Goal: Transaction & Acquisition: Purchase product/service

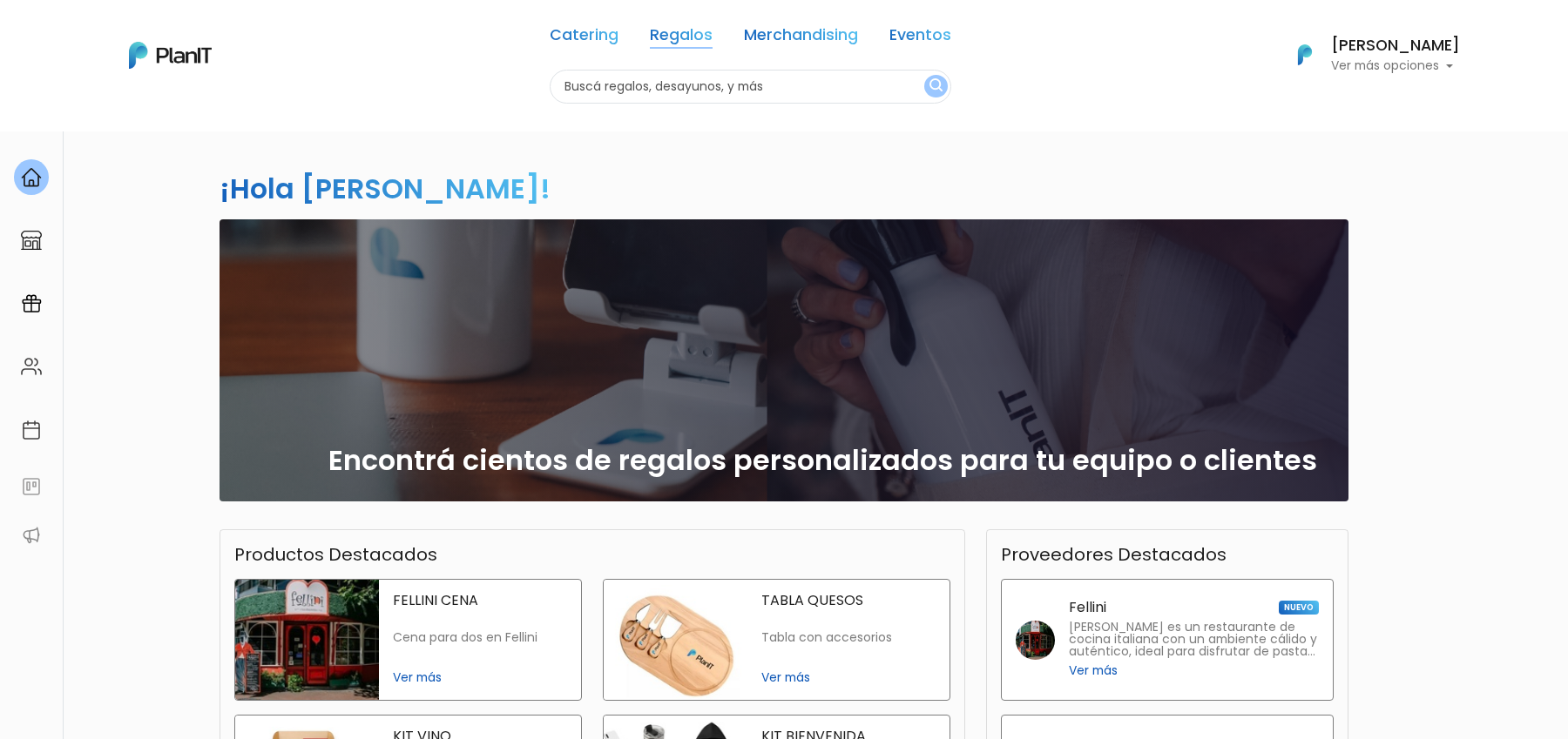
click at [681, 37] on link "Regalos" at bounding box center [681, 37] width 62 height 21
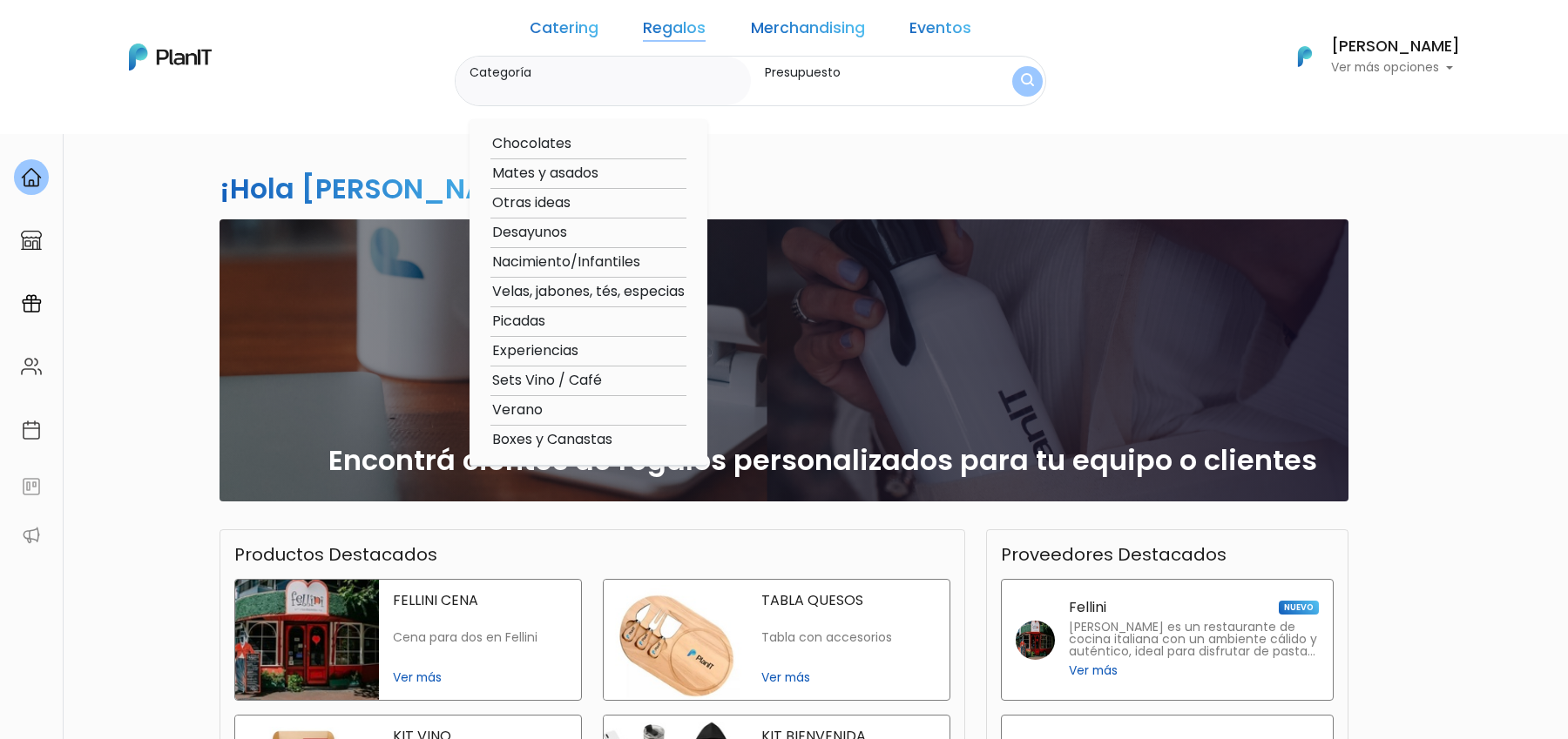
click at [549, 405] on option "Verano" at bounding box center [589, 410] width 196 height 21
type input "Verano"
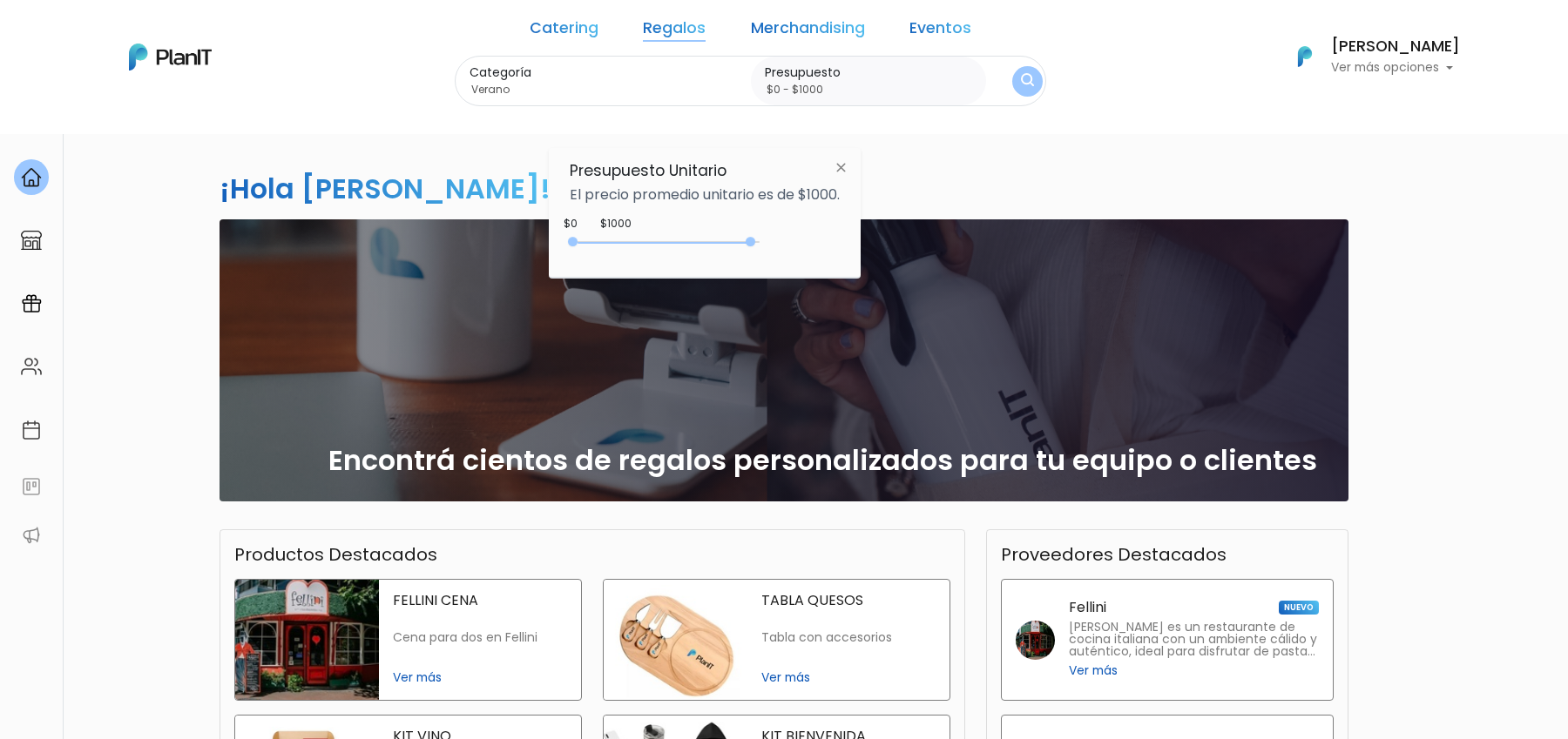
click at [755, 241] on div "0 : 4850 0 4850" at bounding box center [667, 246] width 183 height 18
drag, startPoint x: 755, startPoint y: 241, endPoint x: 782, endPoint y: 241, distance: 27.0
click at [782, 241] on div "$1000 $0 0 : 4850 0 4850 0,5000" at bounding box center [705, 245] width 270 height 35
type input "$0 - Más de $5000"
click at [1019, 91] on img "submit" at bounding box center [1027, 82] width 14 height 18
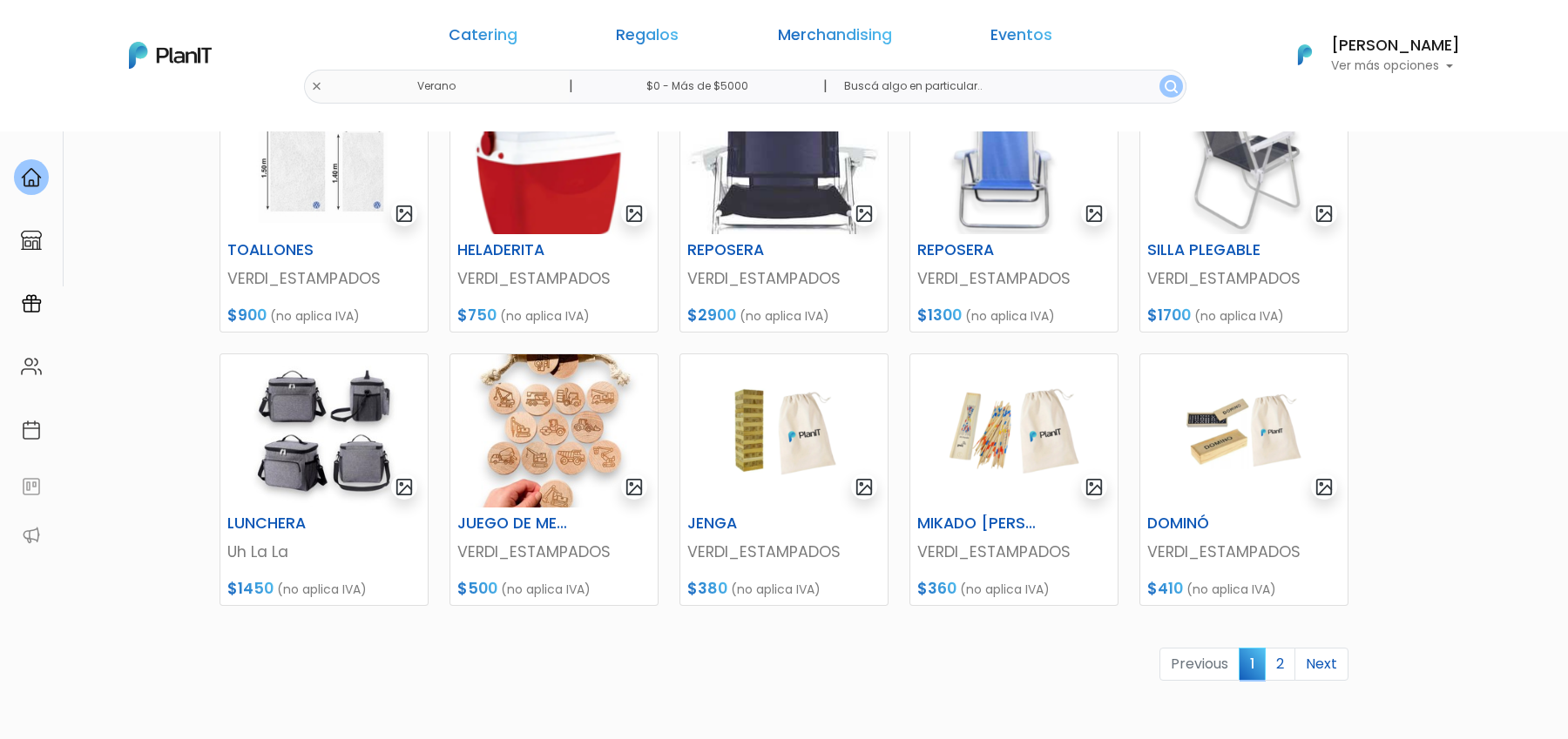
scroll to position [588, 0]
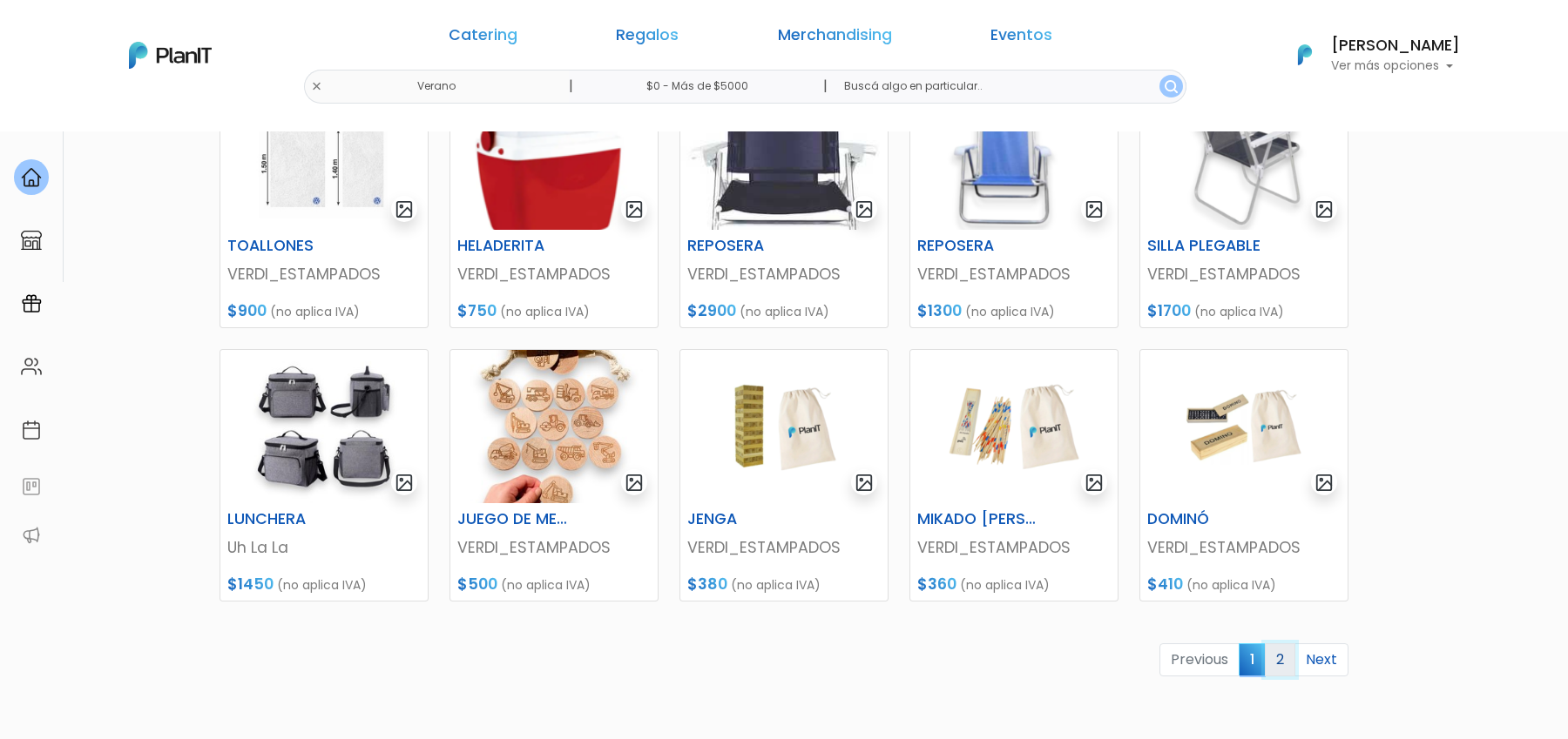
click at [1285, 654] on link "2" at bounding box center [1280, 660] width 30 height 33
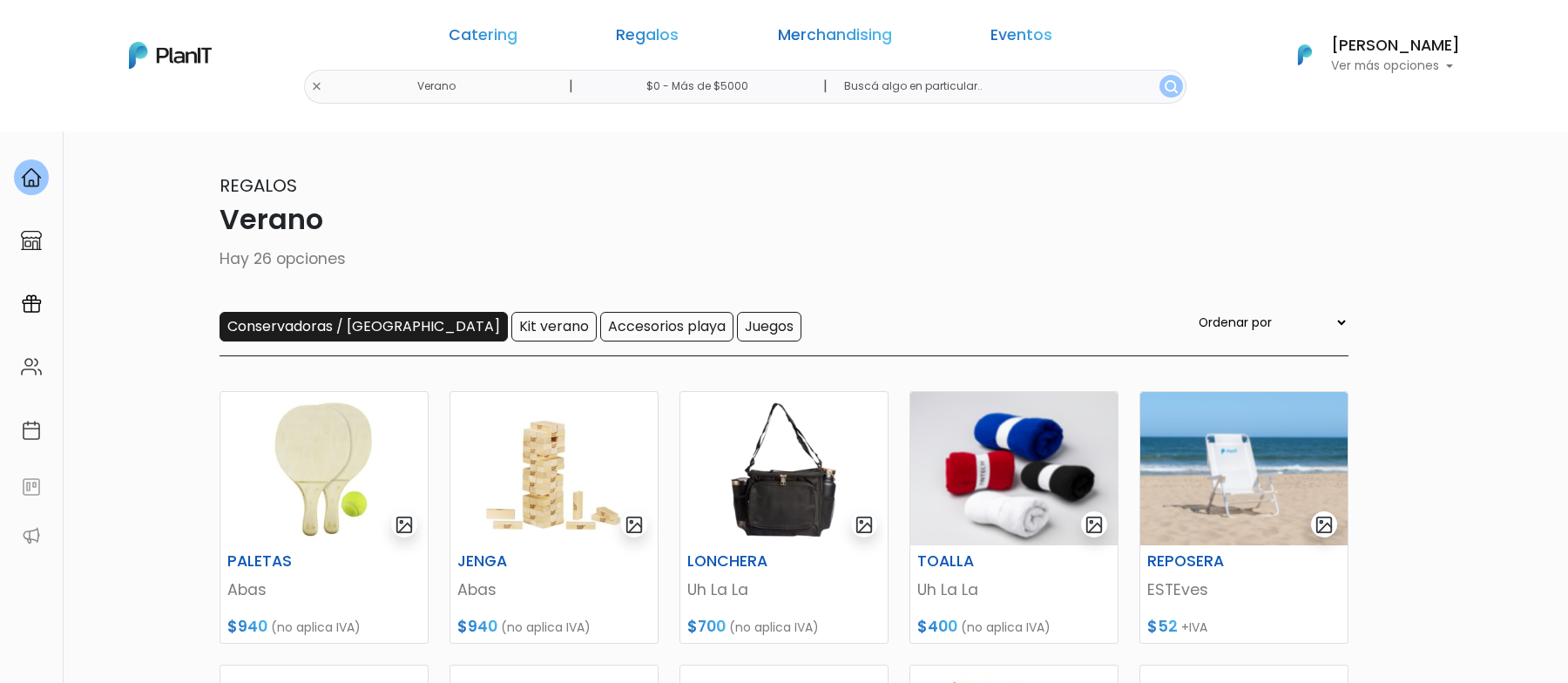
click at [369, 322] on input "Conservadoras / [GEOGRAPHIC_DATA]" at bounding box center [363, 326] width 288 height 29
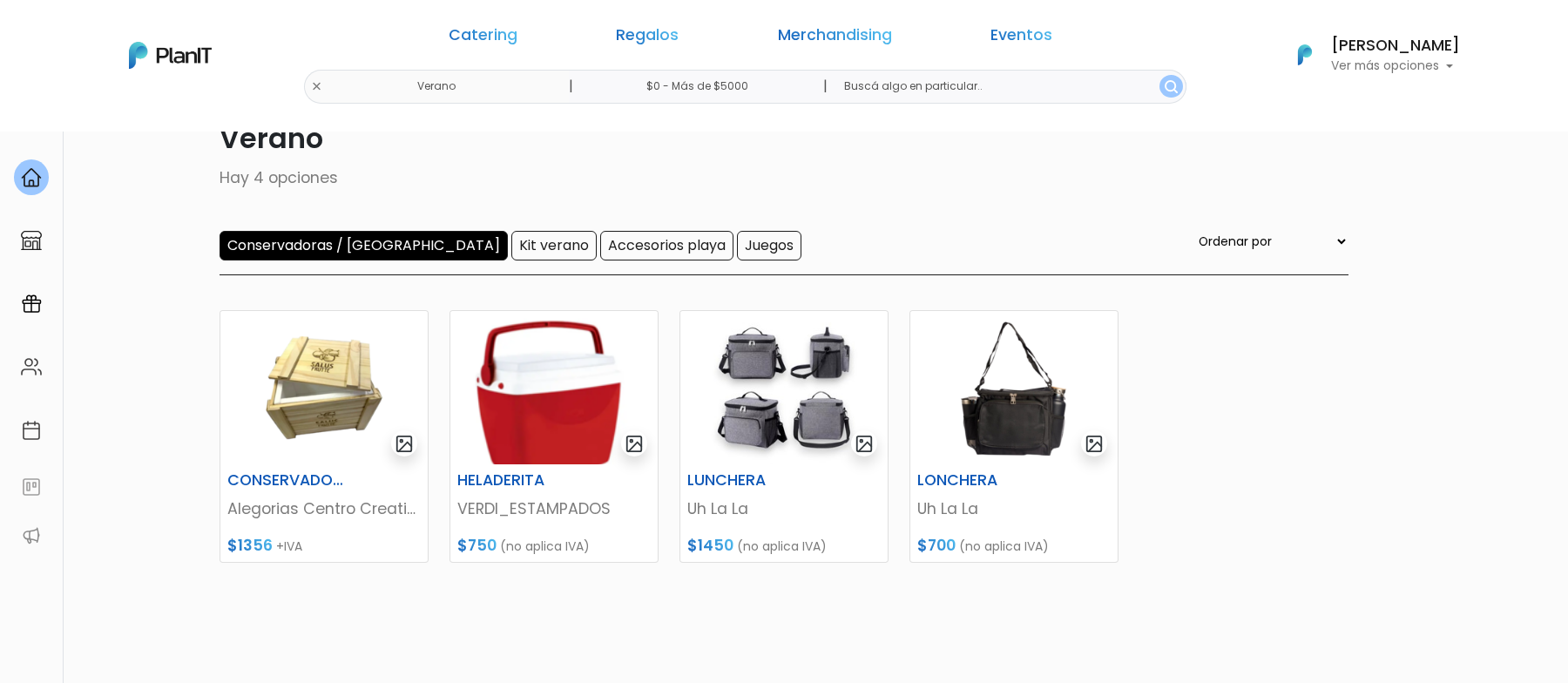
scroll to position [79, 0]
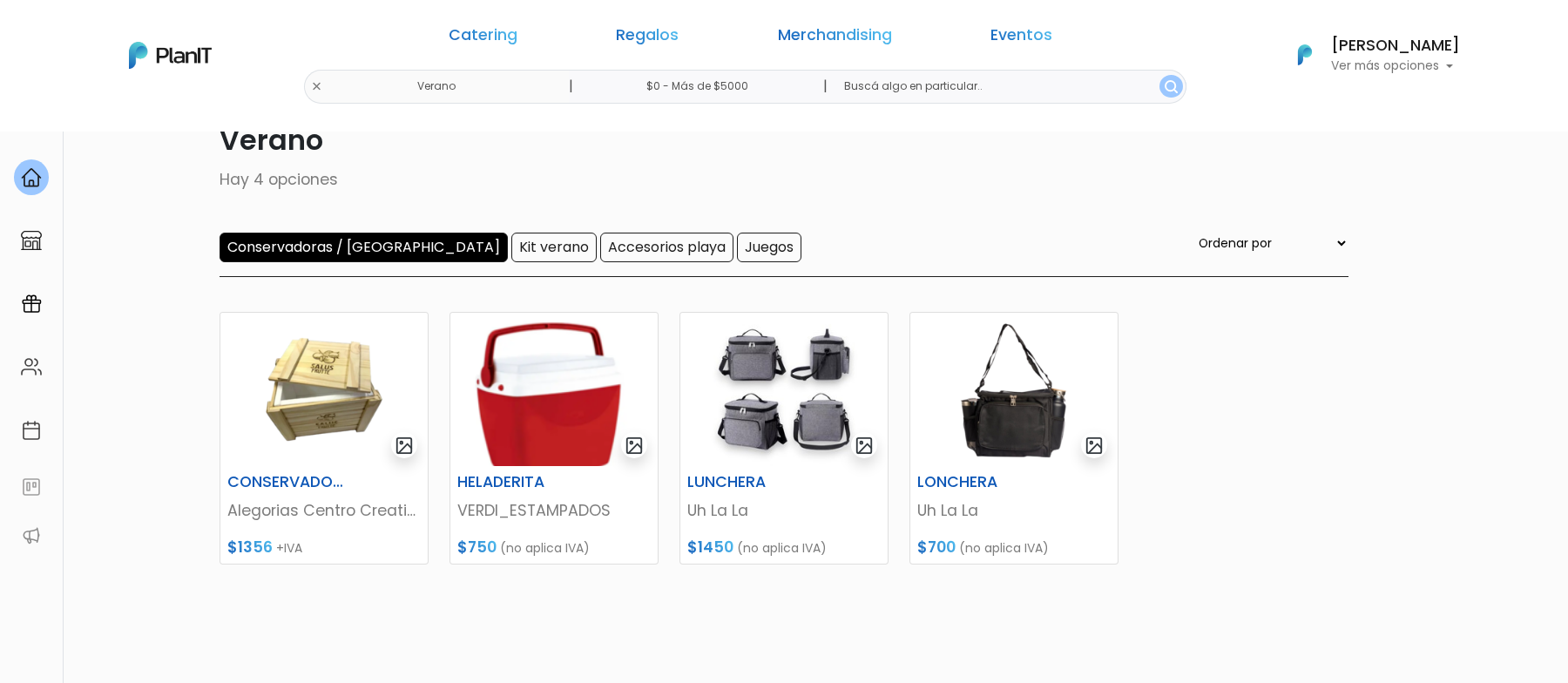
click at [342, 243] on input "Conservadoras / Bolsos" at bounding box center [363, 247] width 288 height 29
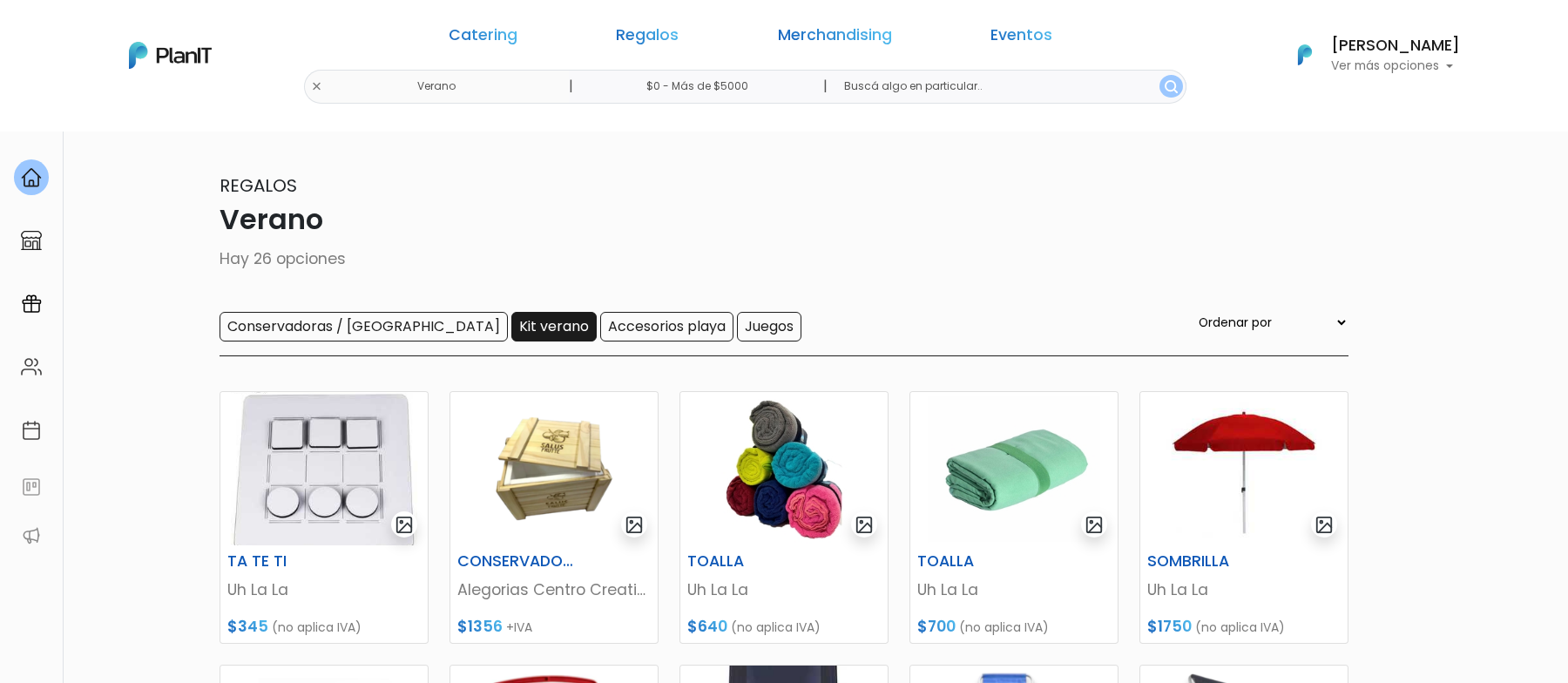
click at [511, 332] on input "Kit verano" at bounding box center [554, 326] width 86 height 29
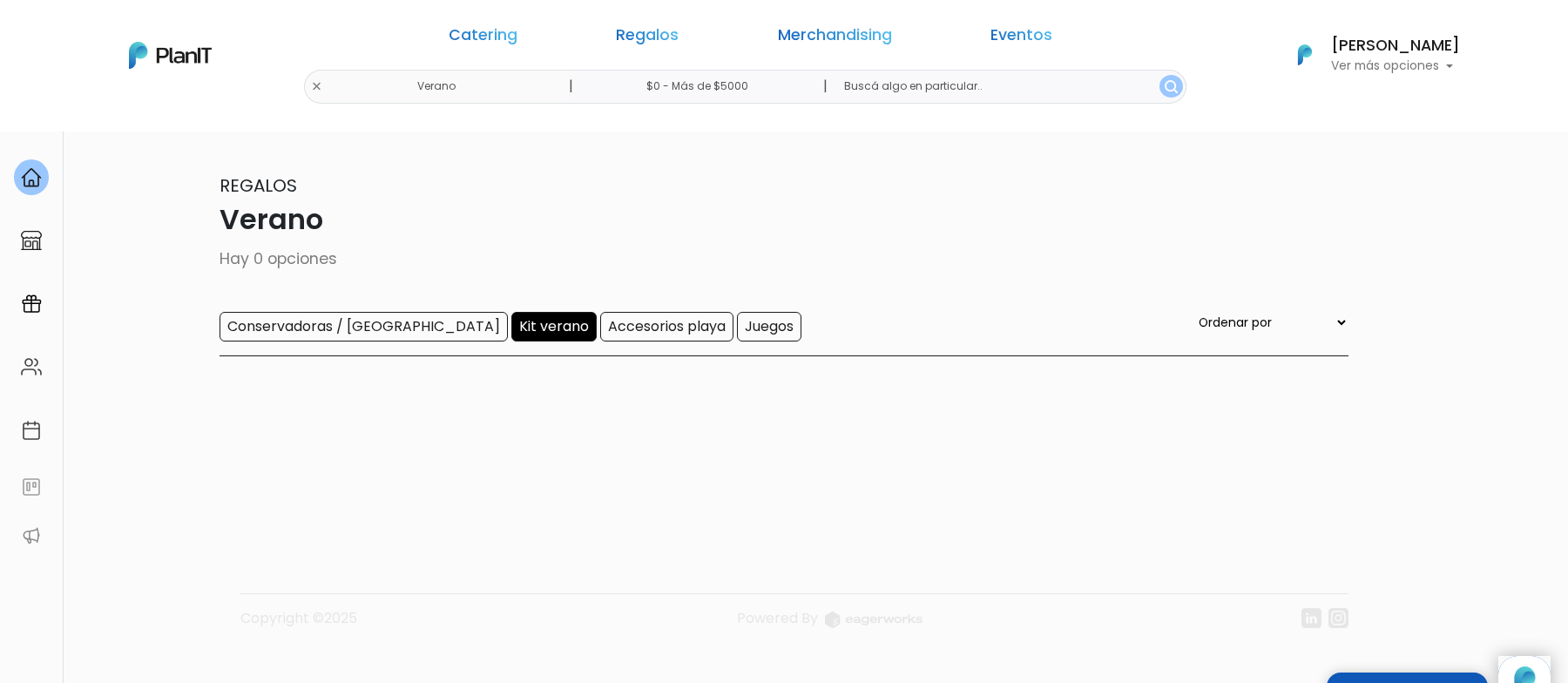
click at [511, 320] on input "Kit verano" at bounding box center [554, 326] width 86 height 29
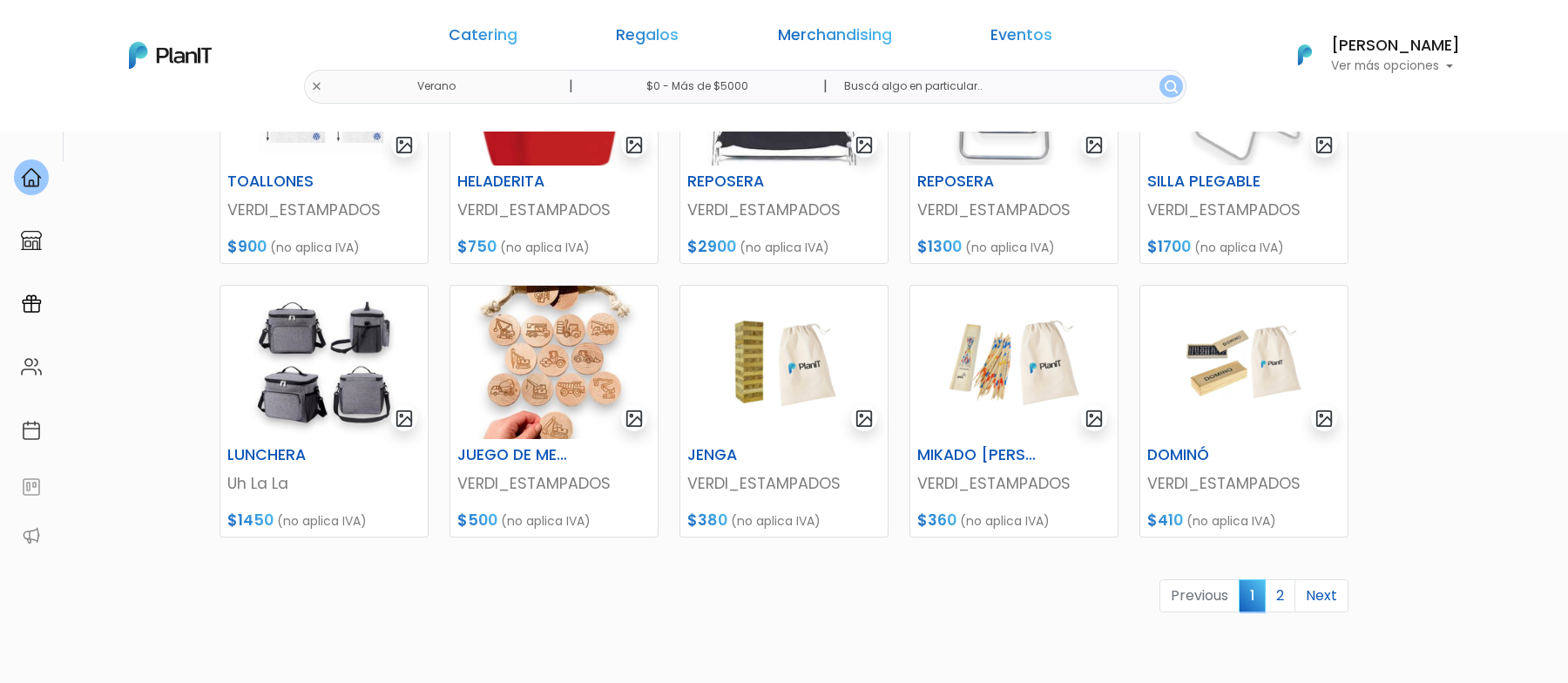
scroll to position [655, 0]
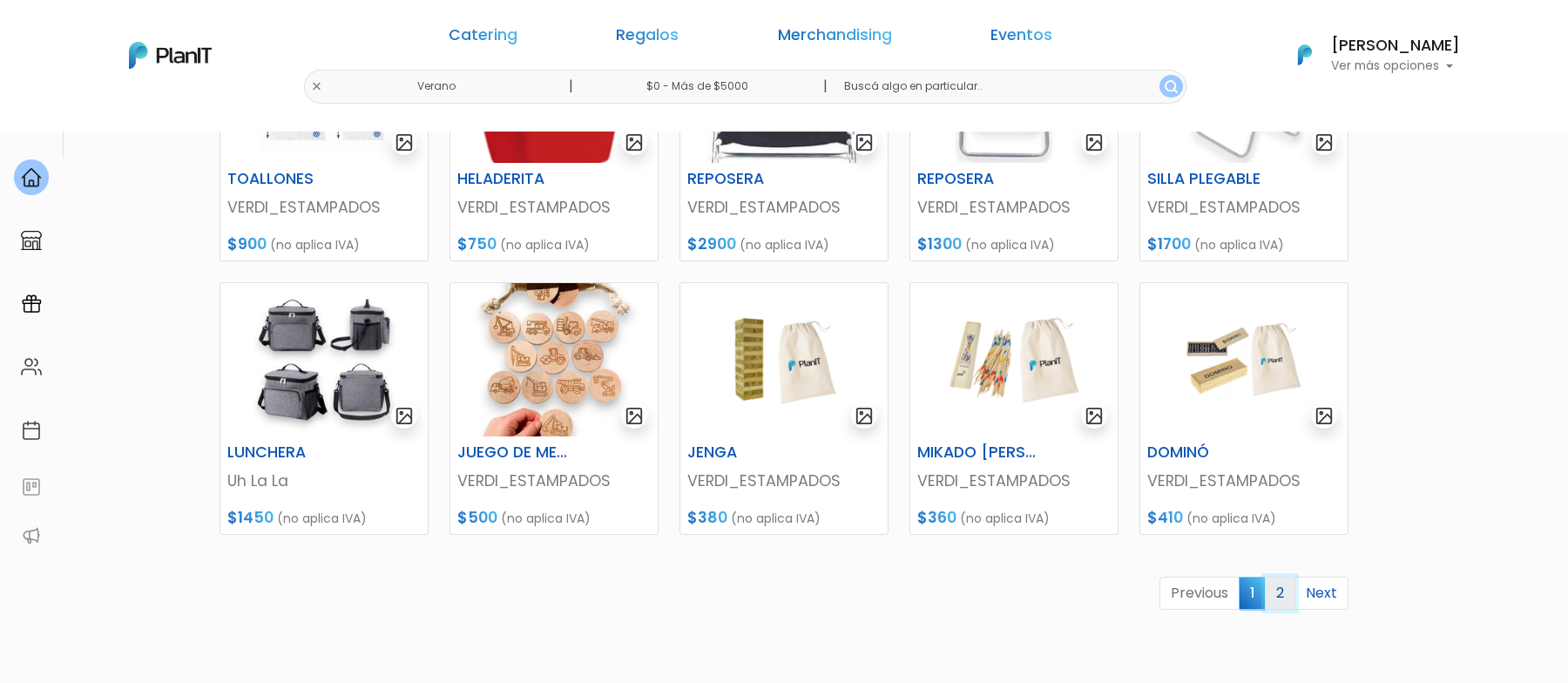
click at [1292, 593] on link "2" at bounding box center [1280, 592] width 30 height 33
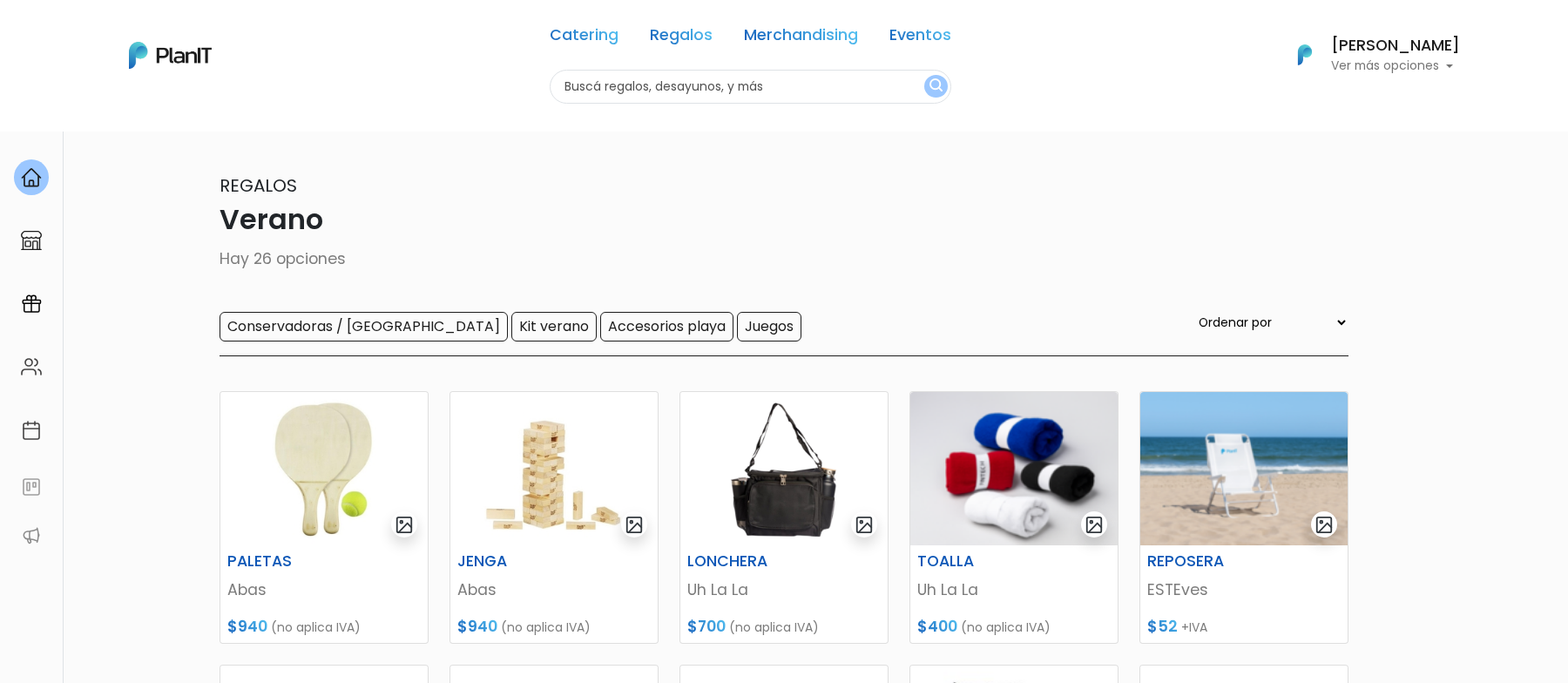
click at [488, 86] on div "Catering Regalos Merchandising Eventos Verano | $0 - Más de $5000 | Catering Re…" at bounding box center [784, 55] width 1393 height 96
click at [688, 36] on link "Regalos" at bounding box center [681, 37] width 62 height 21
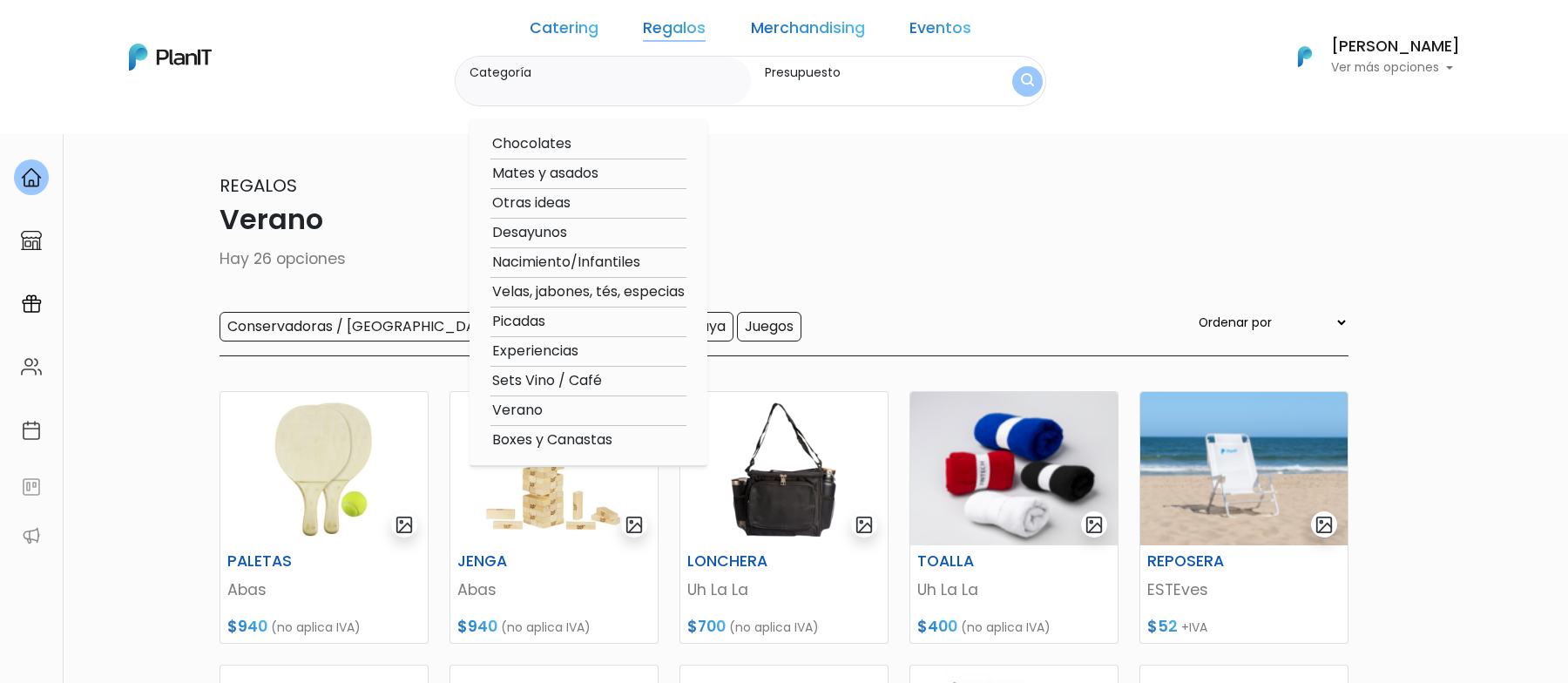
click at [561, 321] on option "Picadas" at bounding box center [589, 322] width 196 height 21
type input "Picadas"
type input "$0 - $1000"
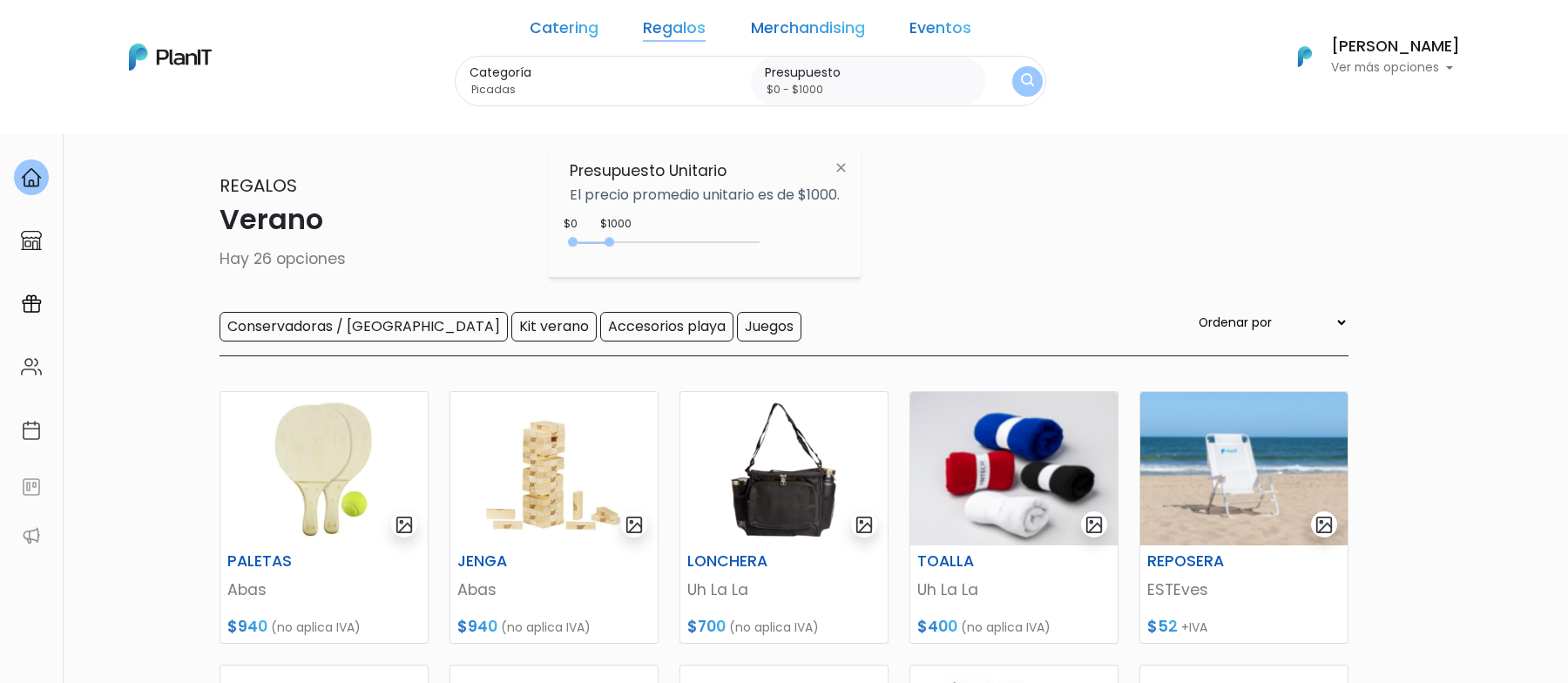
click at [754, 240] on div "0 : 1000 0 1000" at bounding box center [667, 246] width 183 height 18
click at [970, 90] on form "Categoría Picadas Chocolates Mates y asados Otras ideas Desayunos Nacimiento/In…" at bounding box center [750, 81] width 591 height 52
click at [1012, 72] on button "submit" at bounding box center [1027, 81] width 30 height 30
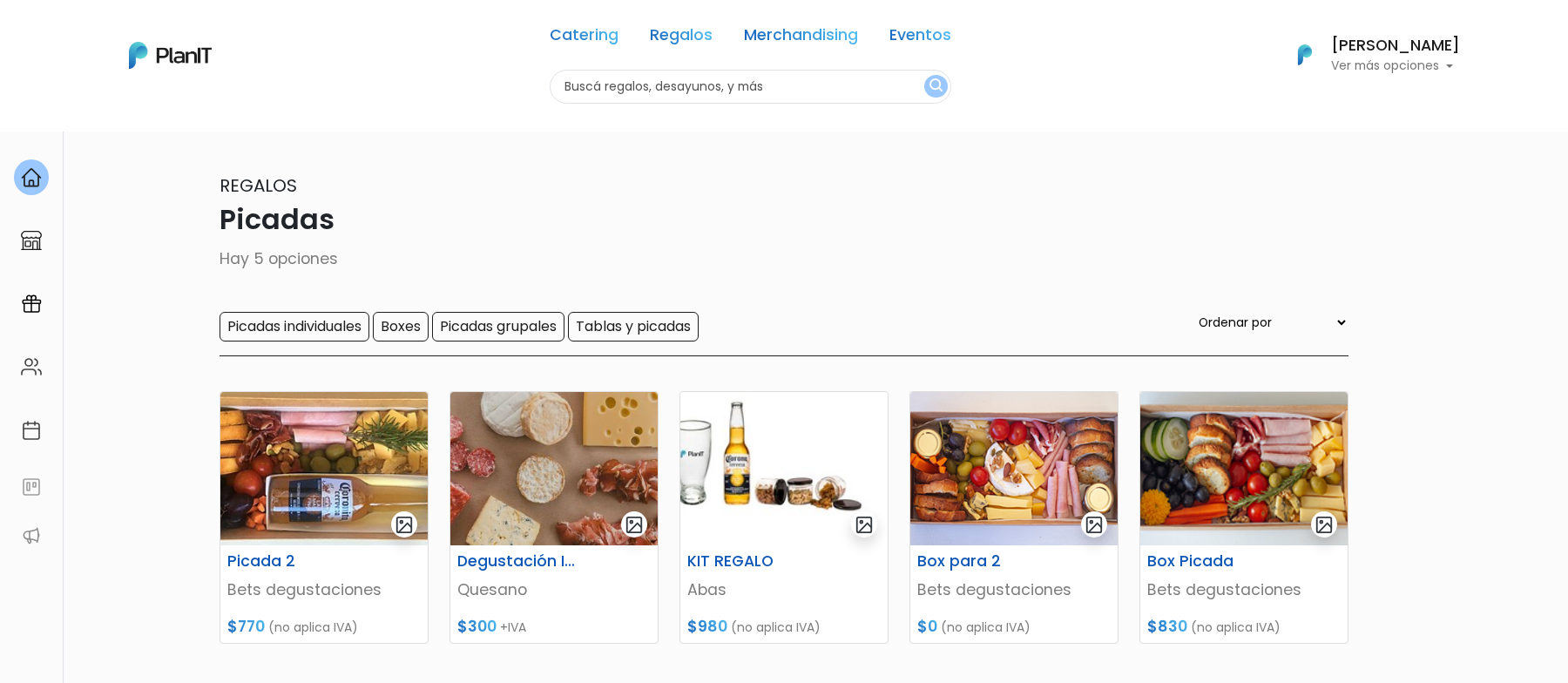
click at [492, 86] on div "Catering Regalos Merchandising Eventos Picadas | $0 - $1000 | Catering Regalos …" at bounding box center [784, 55] width 1393 height 96
click at [676, 39] on link "Regalos" at bounding box center [681, 37] width 62 height 21
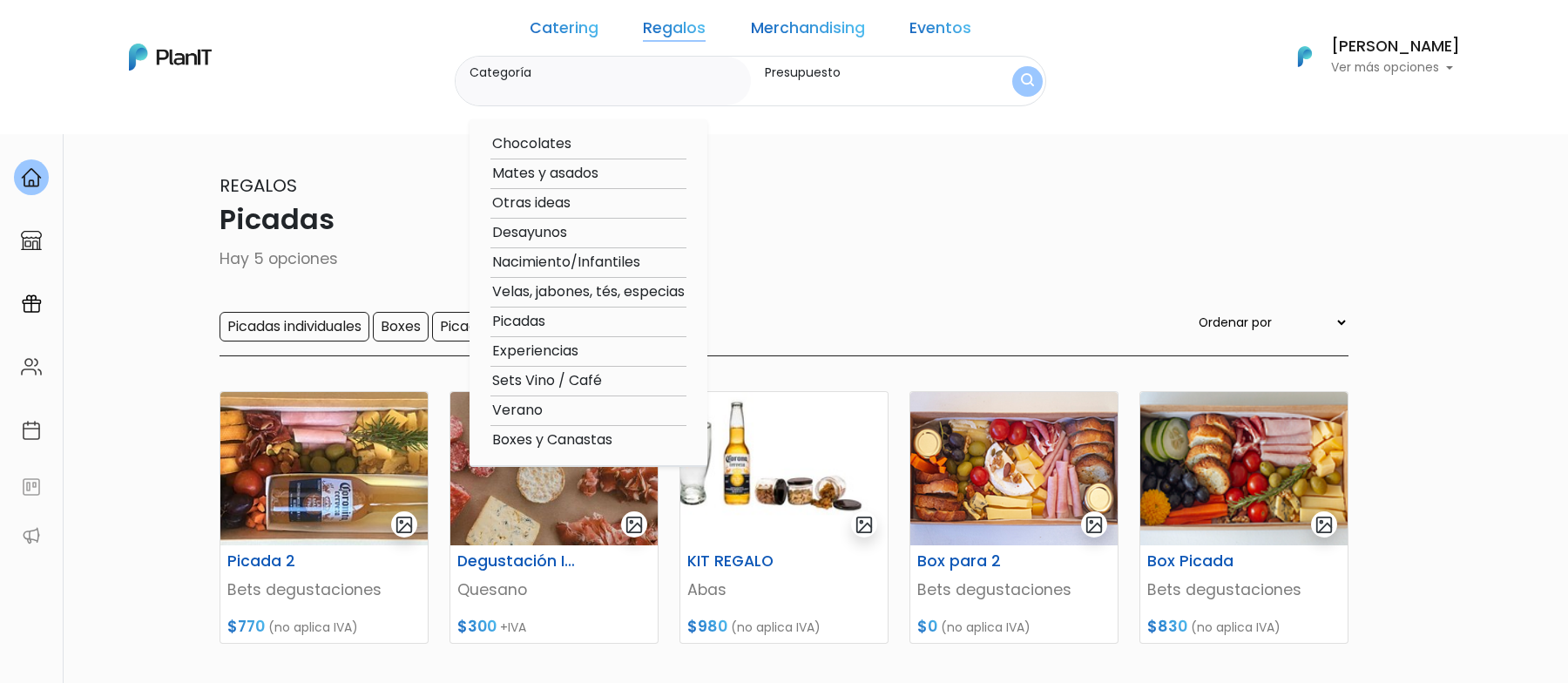
click at [572, 440] on option "Boxes y Canastas" at bounding box center [589, 440] width 196 height 21
type input "Boxes y Canastas"
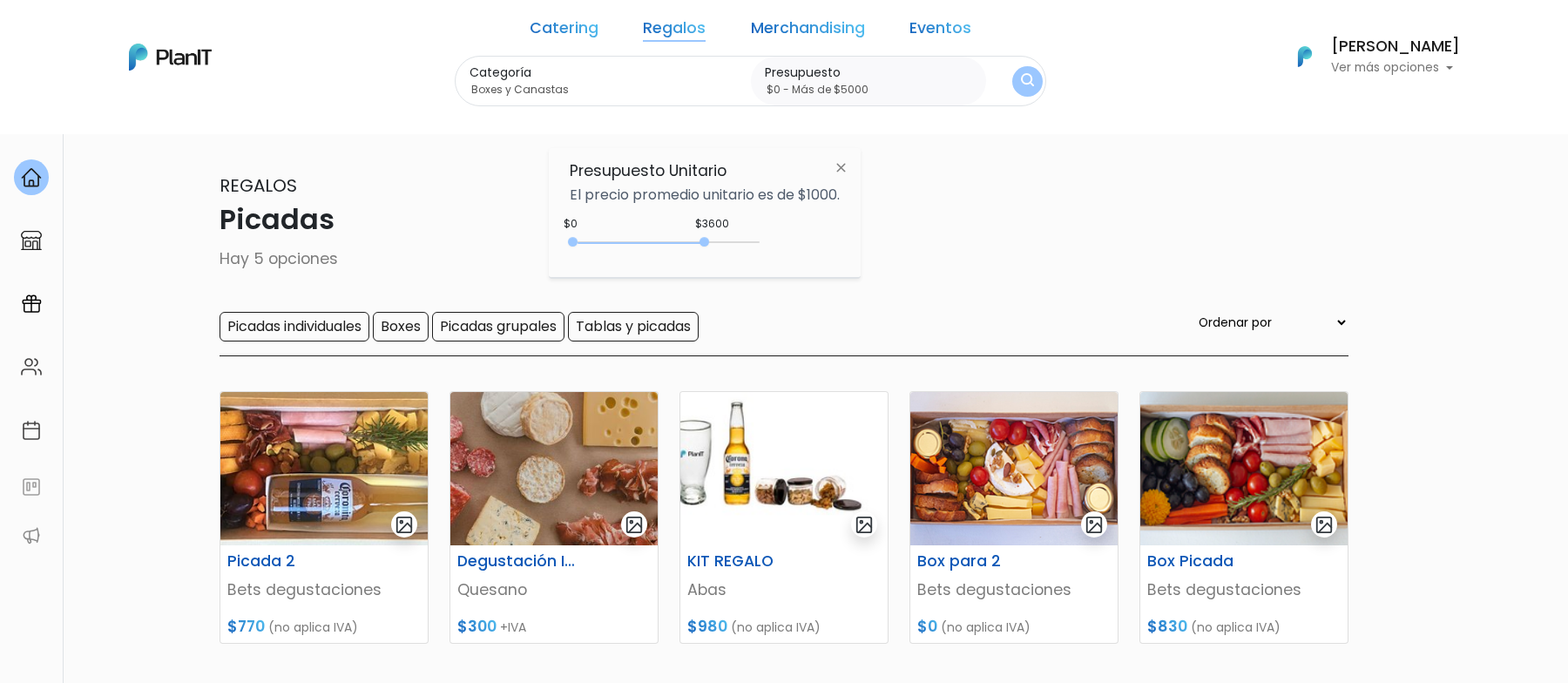
type input "$0 - Más de $5000"
drag, startPoint x: 611, startPoint y: 241, endPoint x: 800, endPoint y: 241, distance: 189.0
click at [800, 241] on div "$3600 $0 0 : 3600 0 3600 0,5000" at bounding box center [705, 245] width 270 height 35
click at [1020, 74] on img "submit" at bounding box center [1027, 81] width 13 height 17
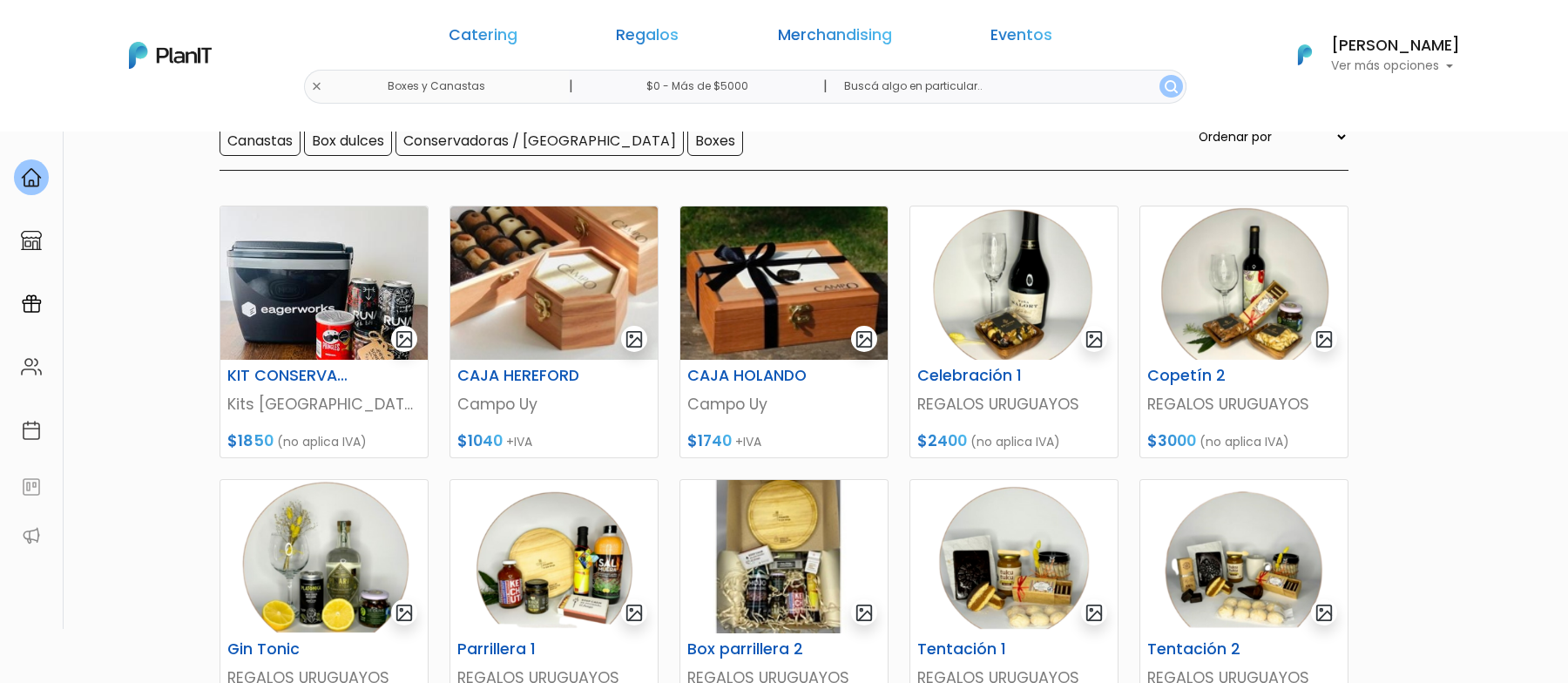
scroll to position [193, 0]
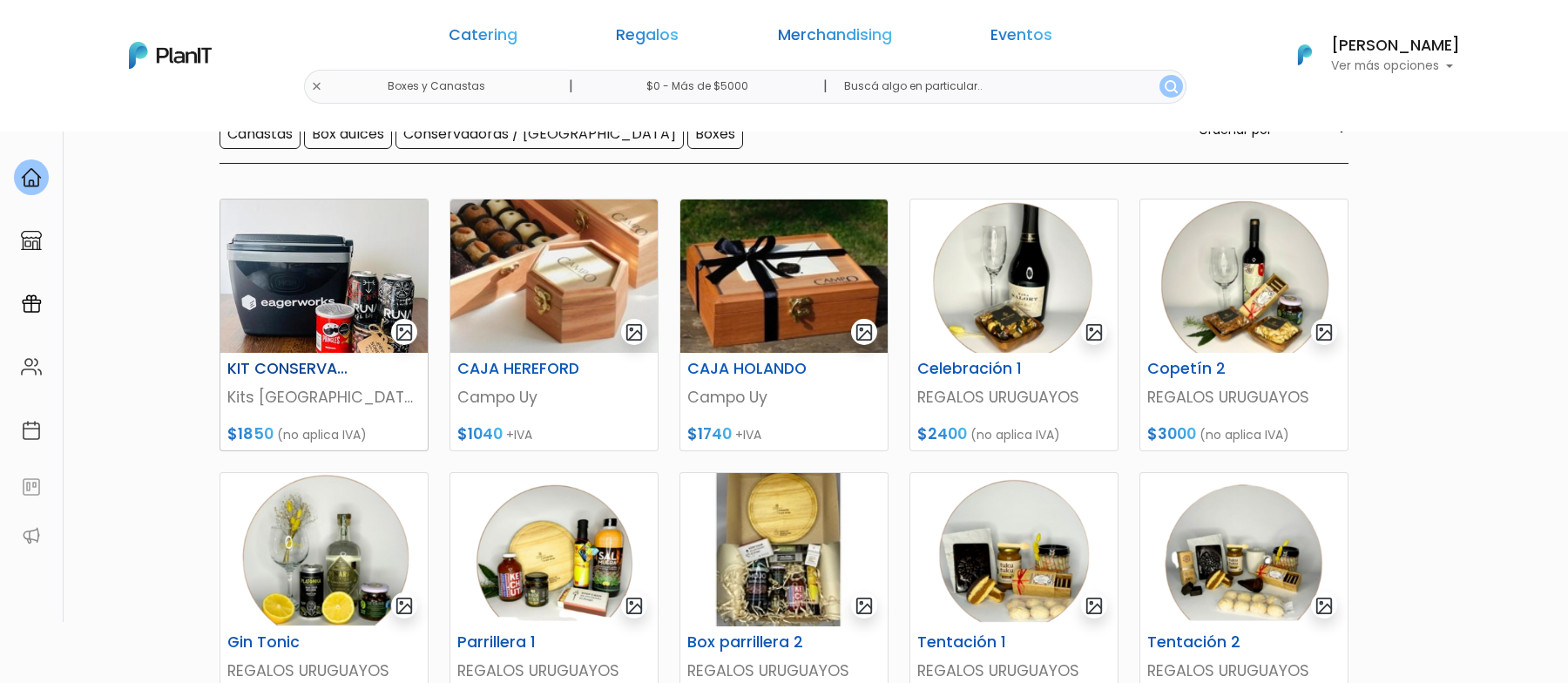
click at [332, 305] on img at bounding box center [324, 276] width 207 height 153
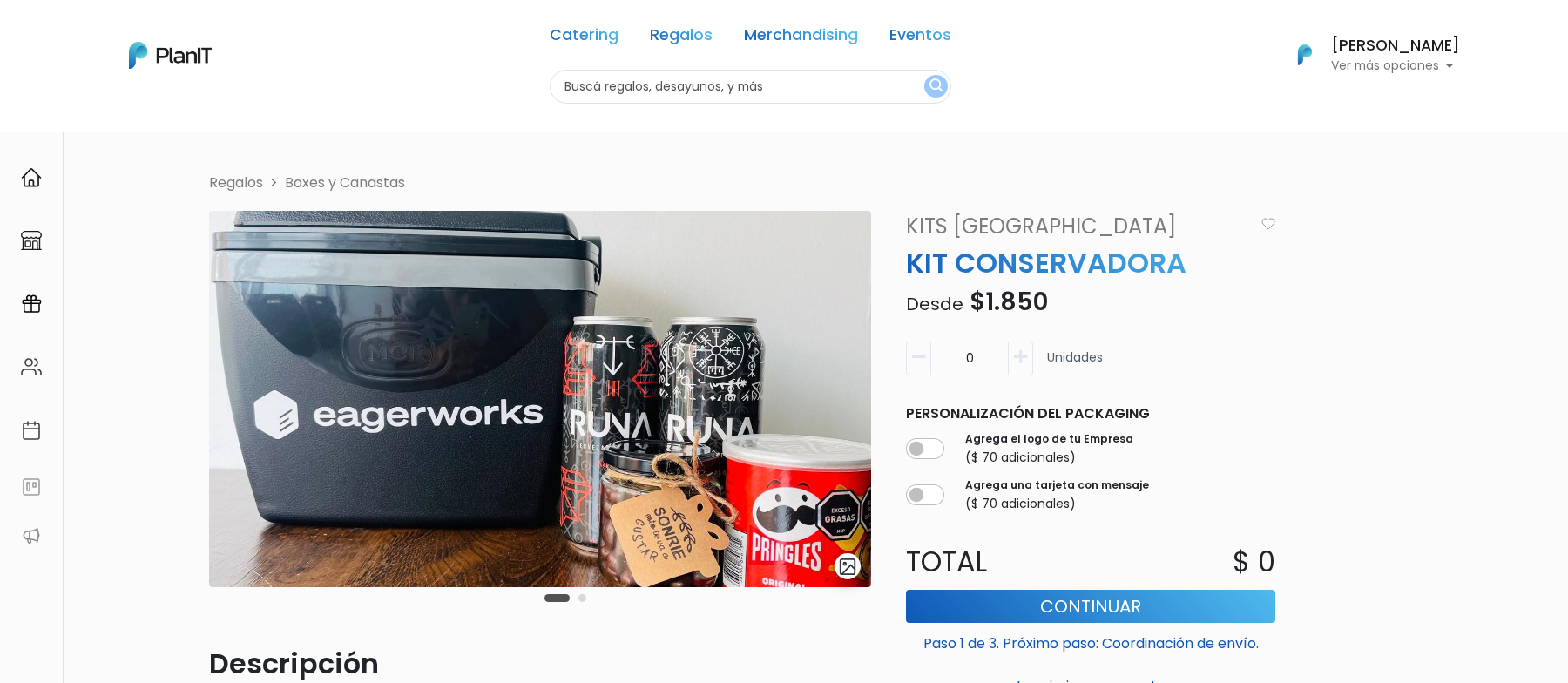
click at [846, 564] on img "submit" at bounding box center [847, 566] width 20 height 20
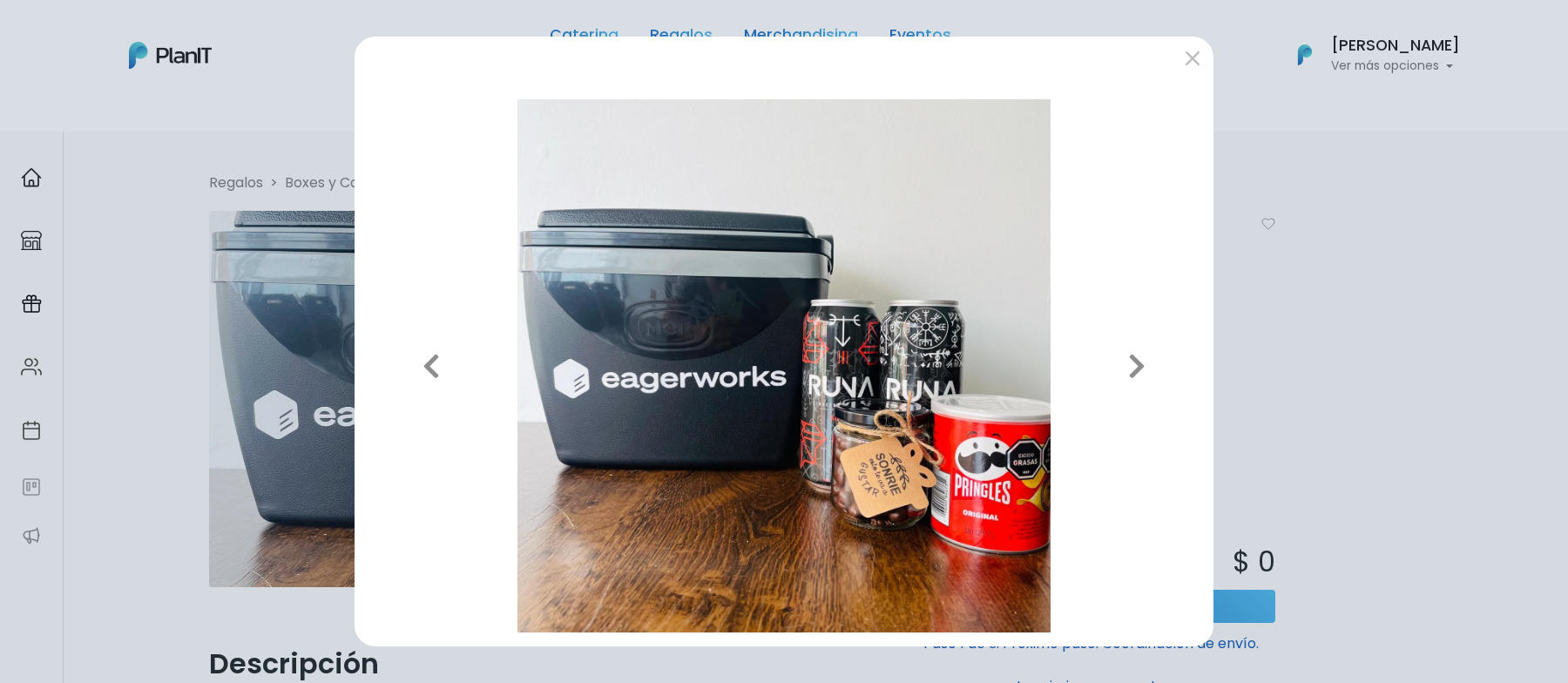
click at [1299, 256] on div "Previous Next" at bounding box center [784, 342] width 1568 height 683
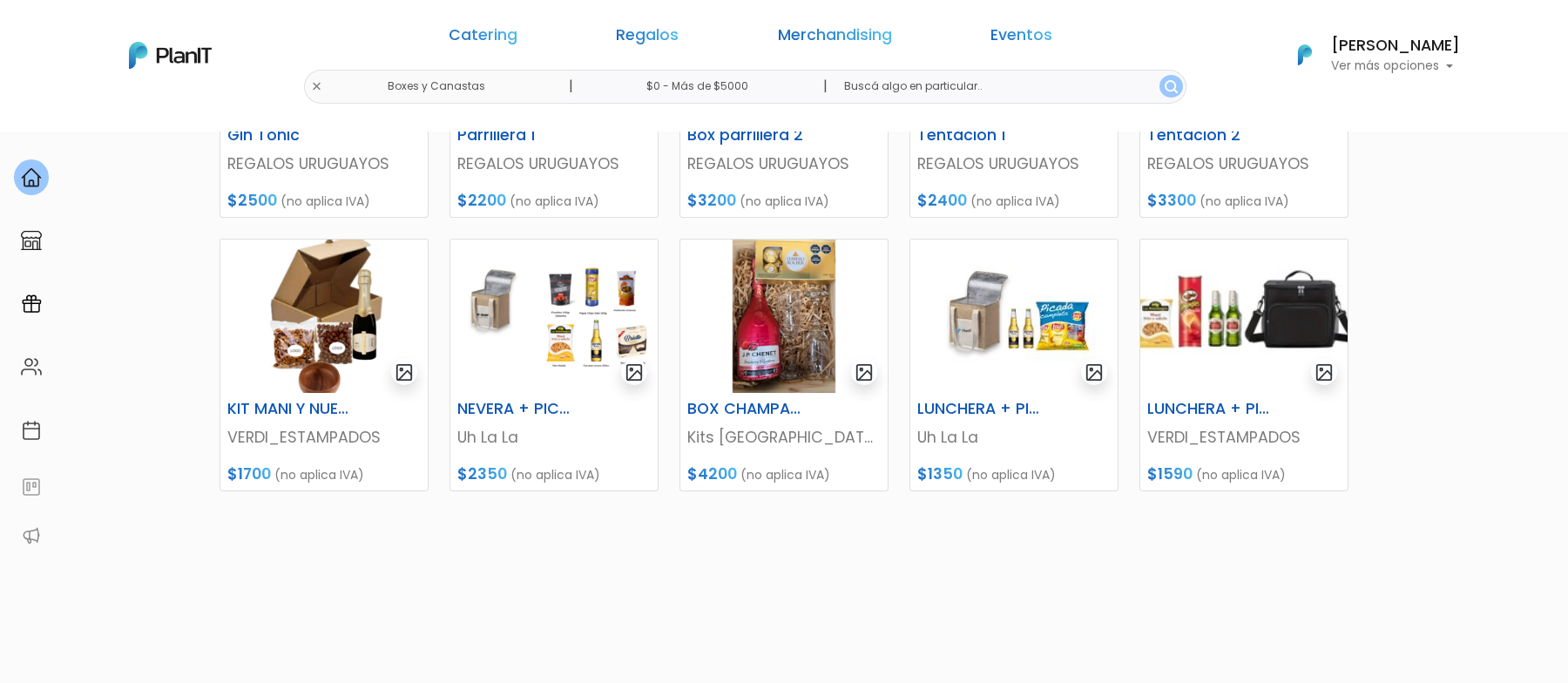
scroll to position [704, 0]
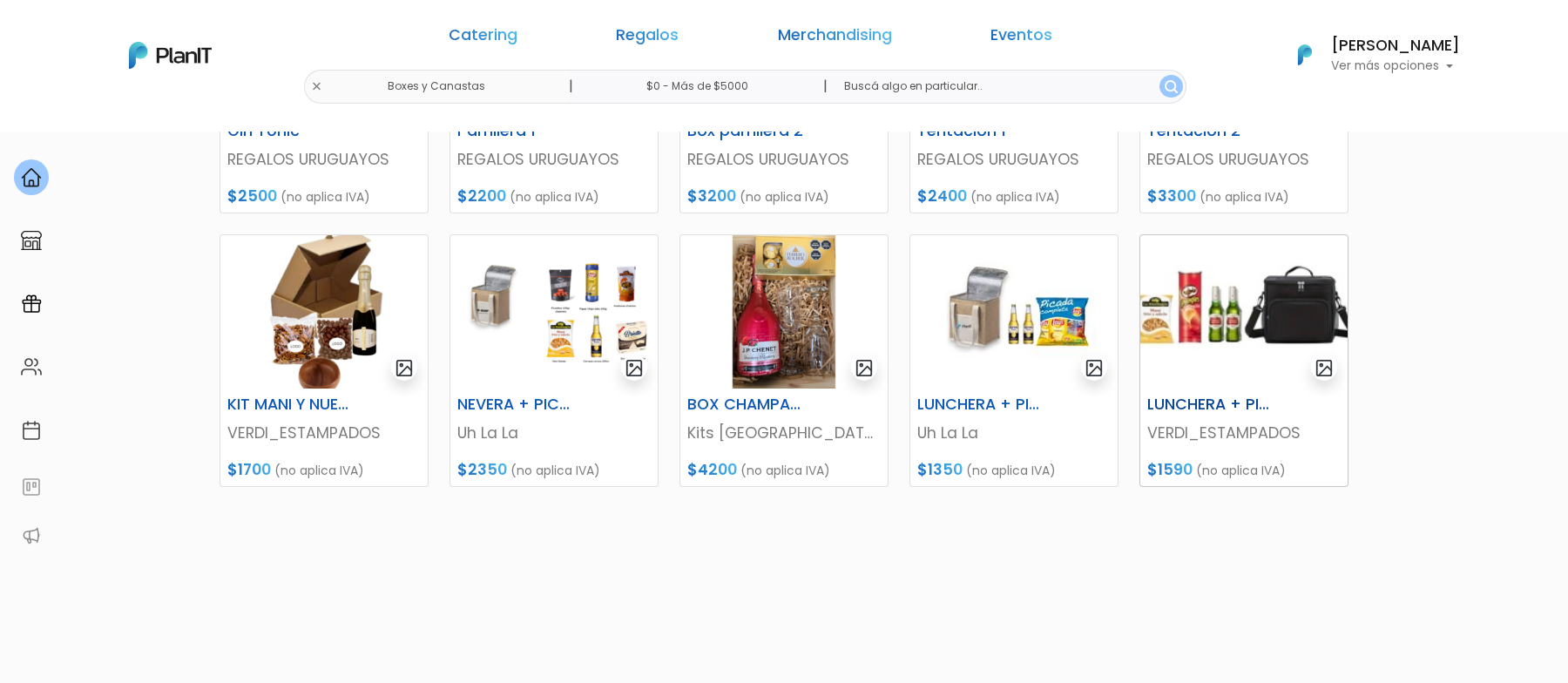
click at [1290, 295] on img at bounding box center [1243, 312] width 207 height 153
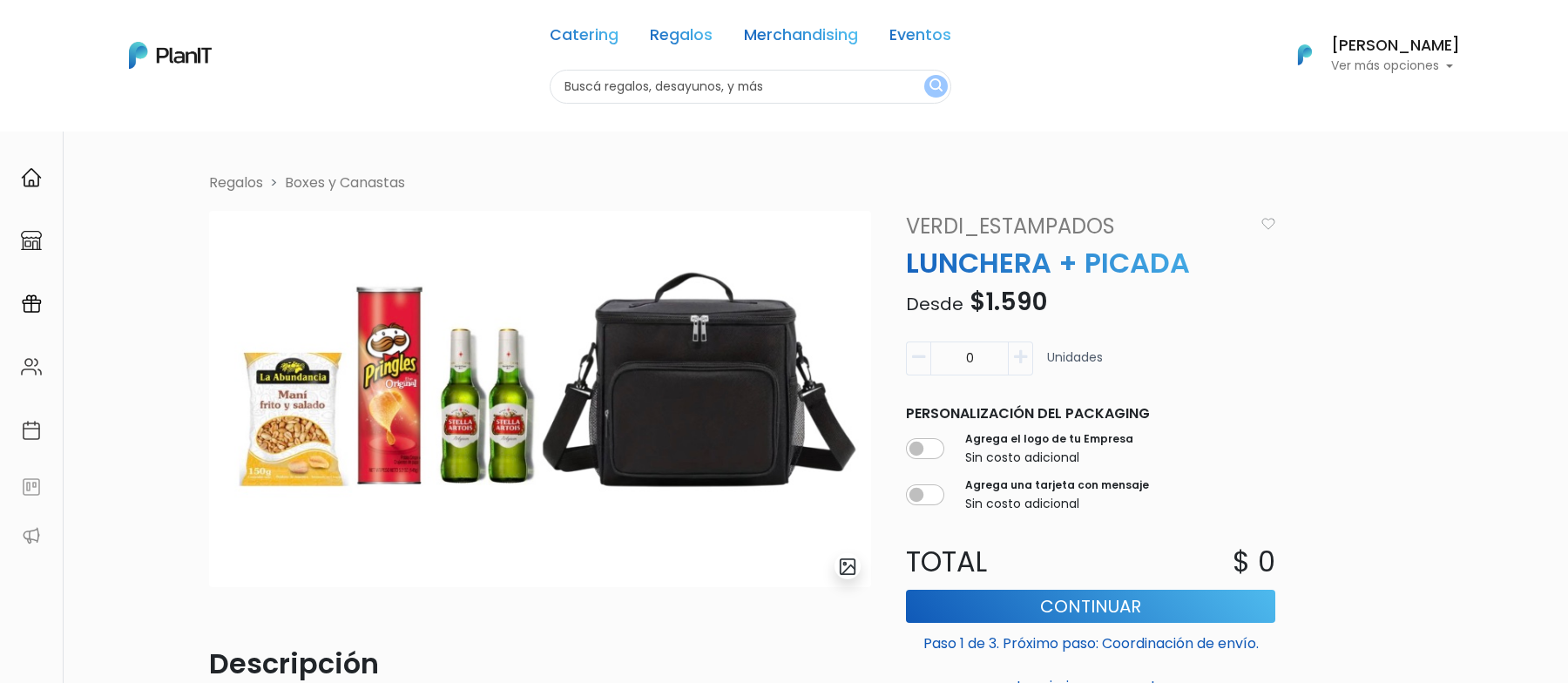
click at [853, 566] on img "submit" at bounding box center [847, 566] width 20 height 20
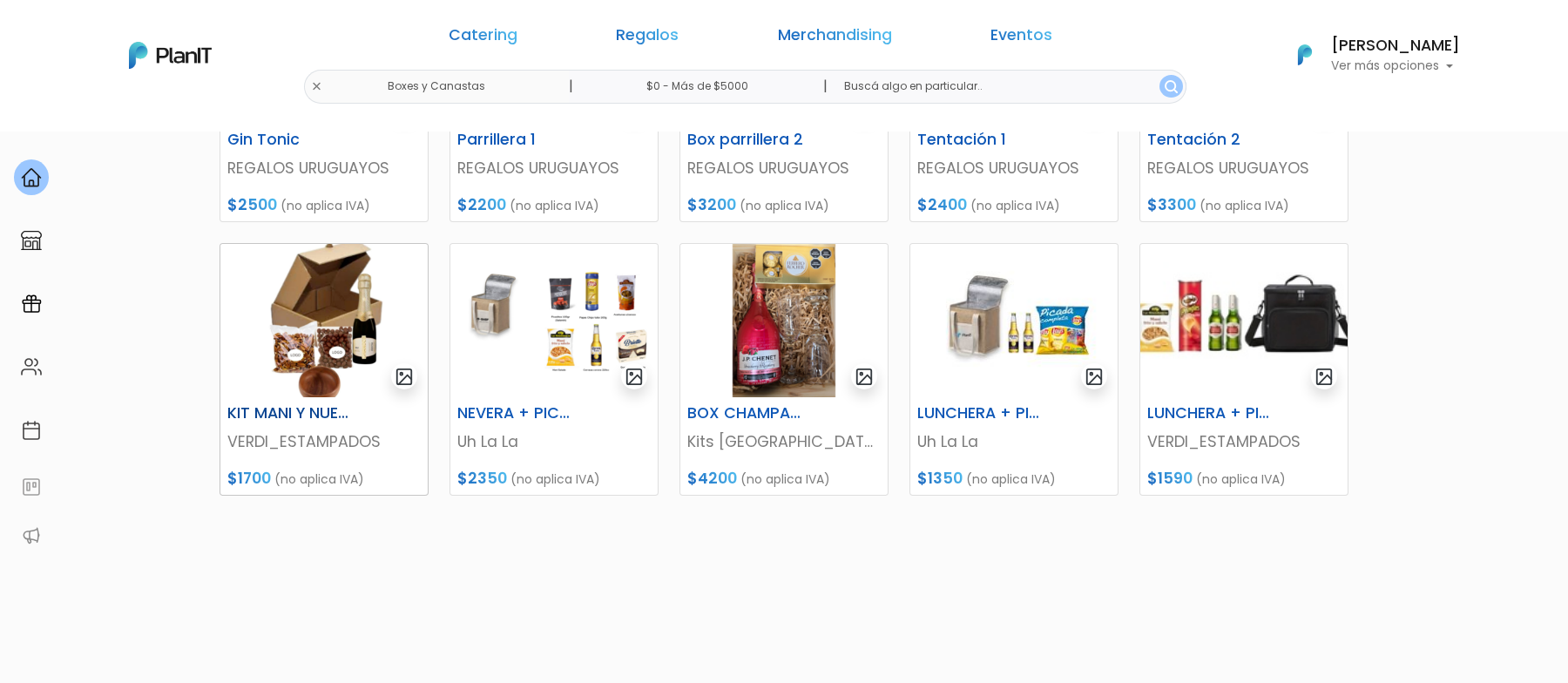
scroll to position [704, 0]
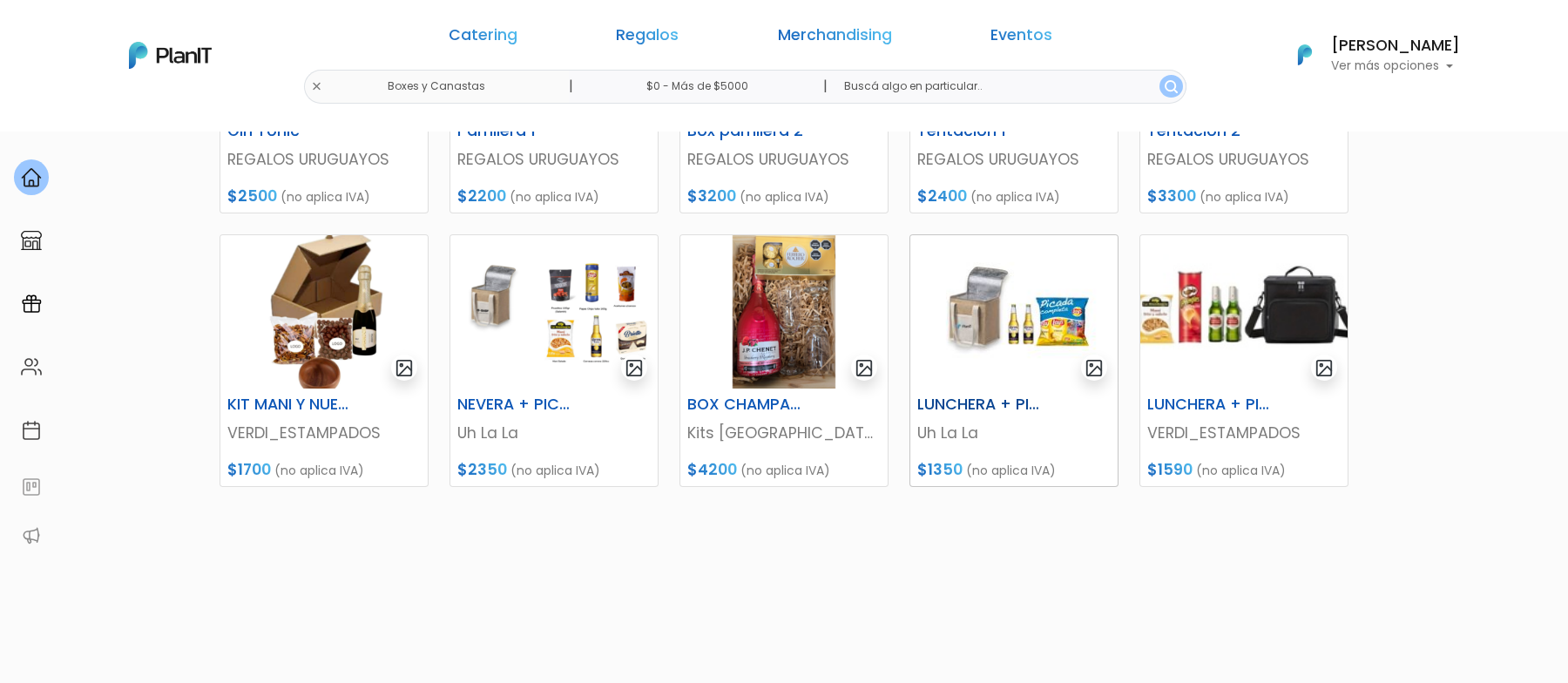
click at [1050, 346] on img at bounding box center [1013, 312] width 207 height 153
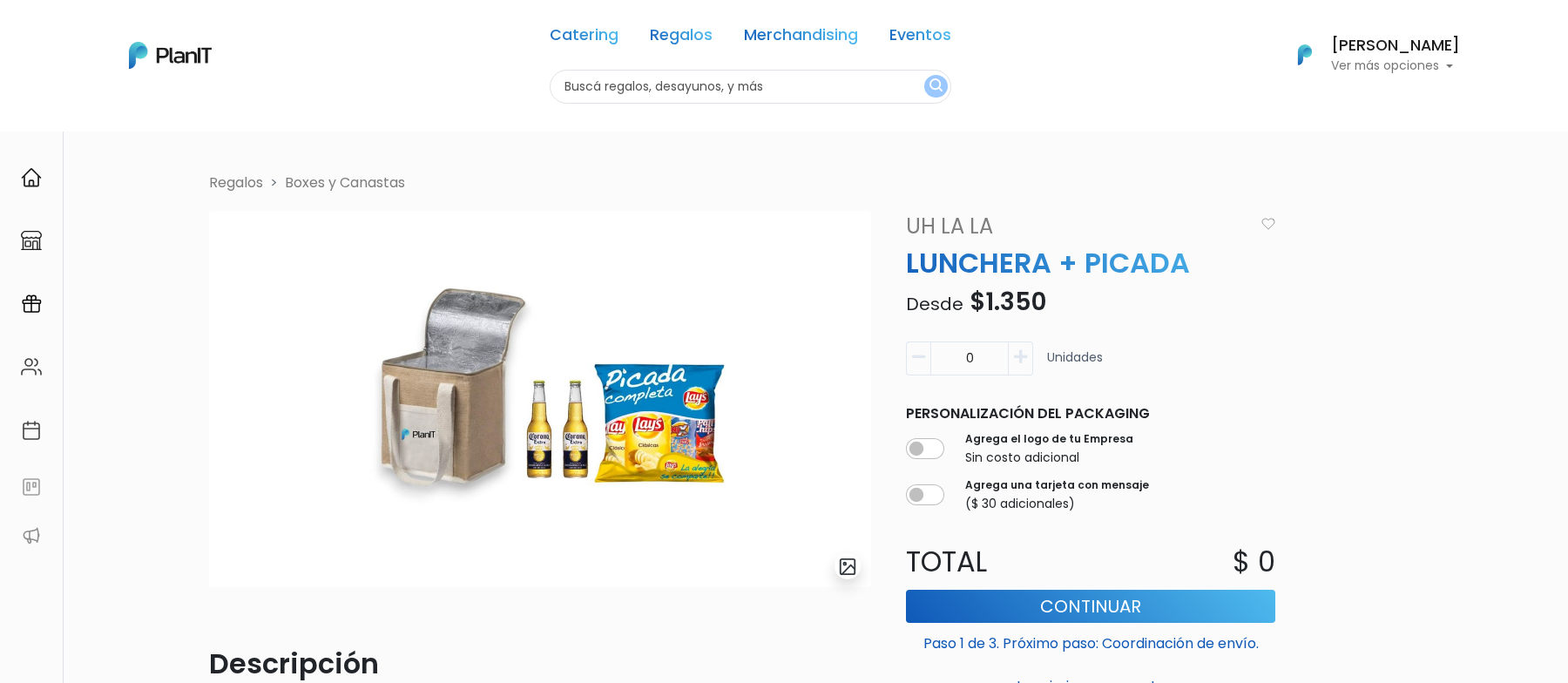
click at [849, 573] on img "submit" at bounding box center [847, 566] width 20 height 20
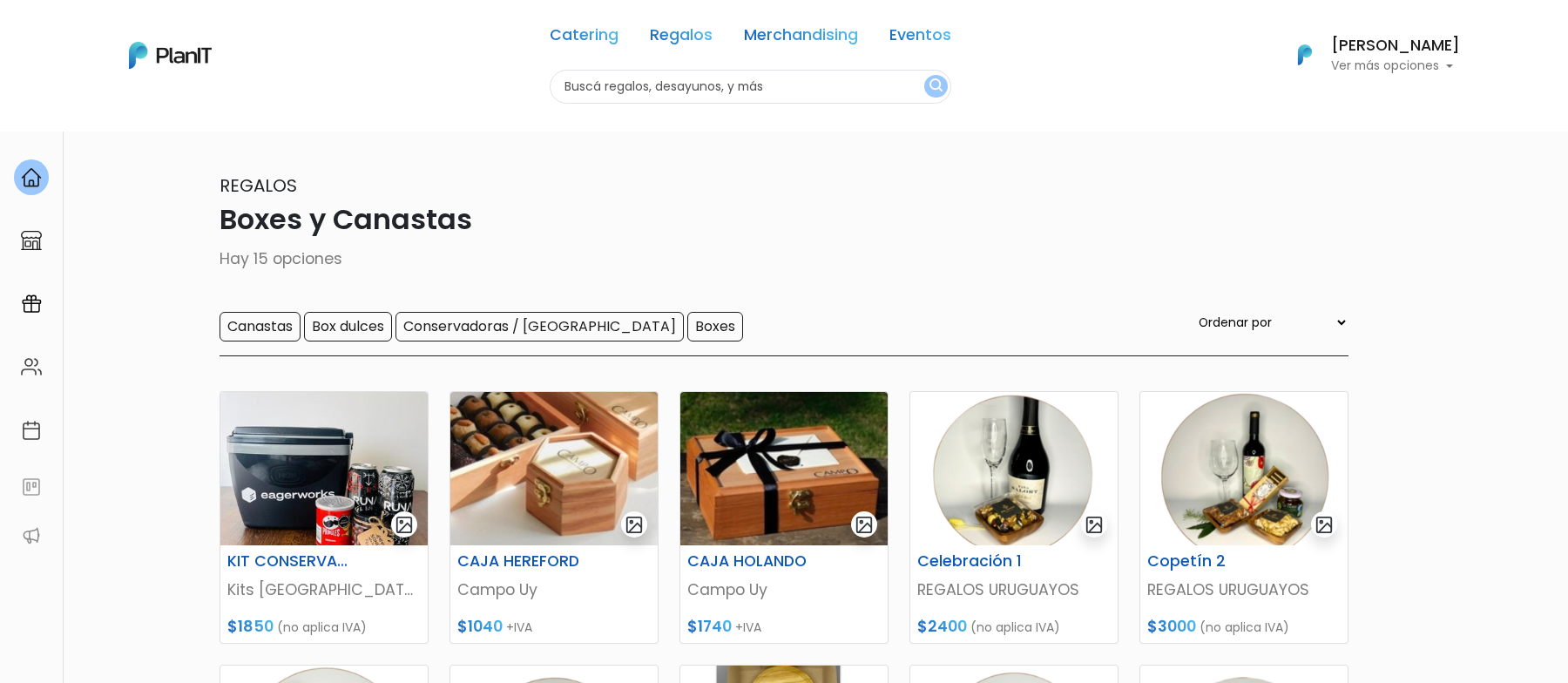
click at [487, 87] on div "Catering Regalos Merchandising Eventos Boxes y Canastas | $0 - Más de $5000 | C…" at bounding box center [784, 55] width 1393 height 96
click at [814, 51] on div "Catering Regalos Merchandising Eventos" at bounding box center [750, 38] width 401 height 62
click at [814, 45] on link "Merchandising" at bounding box center [801, 37] width 114 height 21
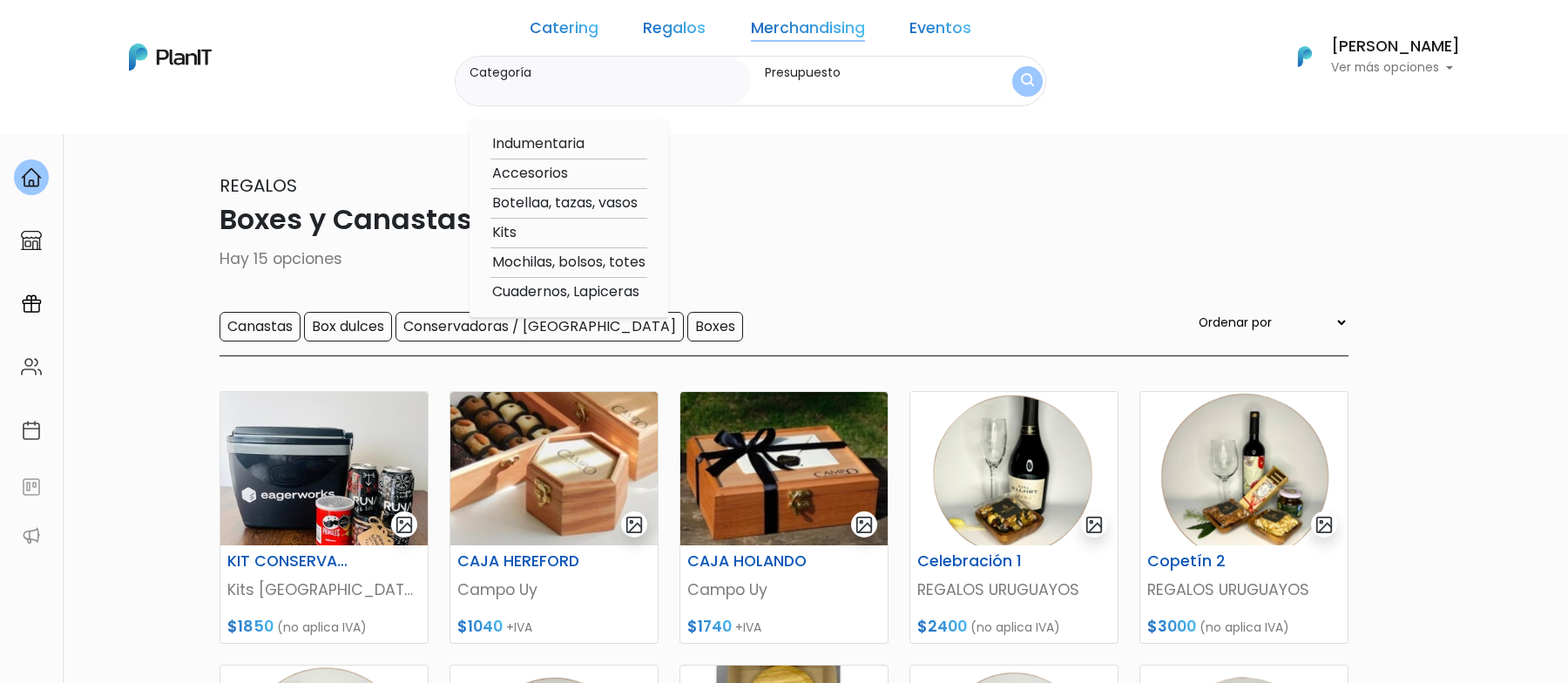
click at [615, 261] on option "Mochilas, bolsos, totes" at bounding box center [569, 262] width 157 height 21
type input "Mochilas, bolsos, totes"
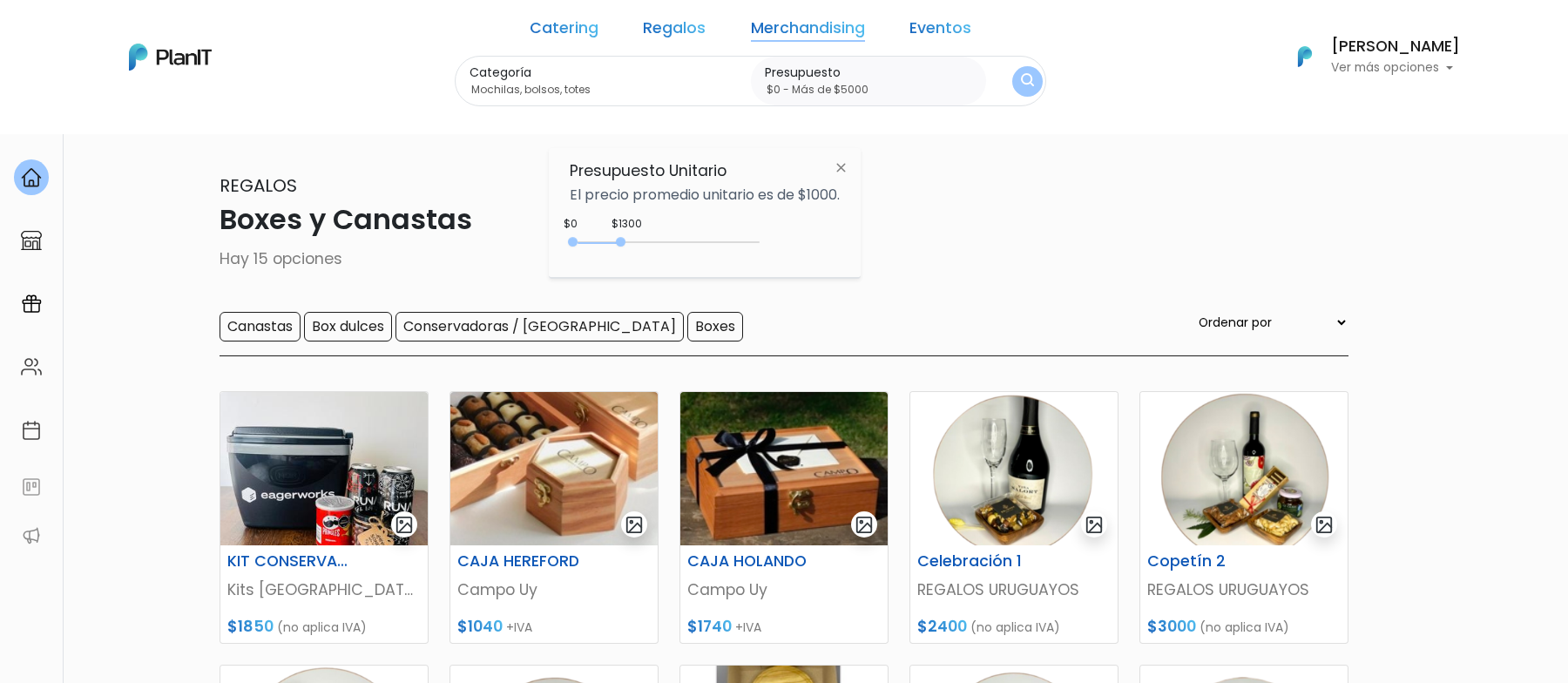
drag, startPoint x: 609, startPoint y: 243, endPoint x: 931, endPoint y: 243, distance: 322.0
click at [931, 243] on body "Catering Regalos Merchandising Eventos Boxes y Canastas | $0 - Más de $5000 | C…" at bounding box center [784, 342] width 1568 height 683
type input "$0 - Más de $5000"
click at [1020, 87] on img "submit" at bounding box center [1027, 81] width 13 height 17
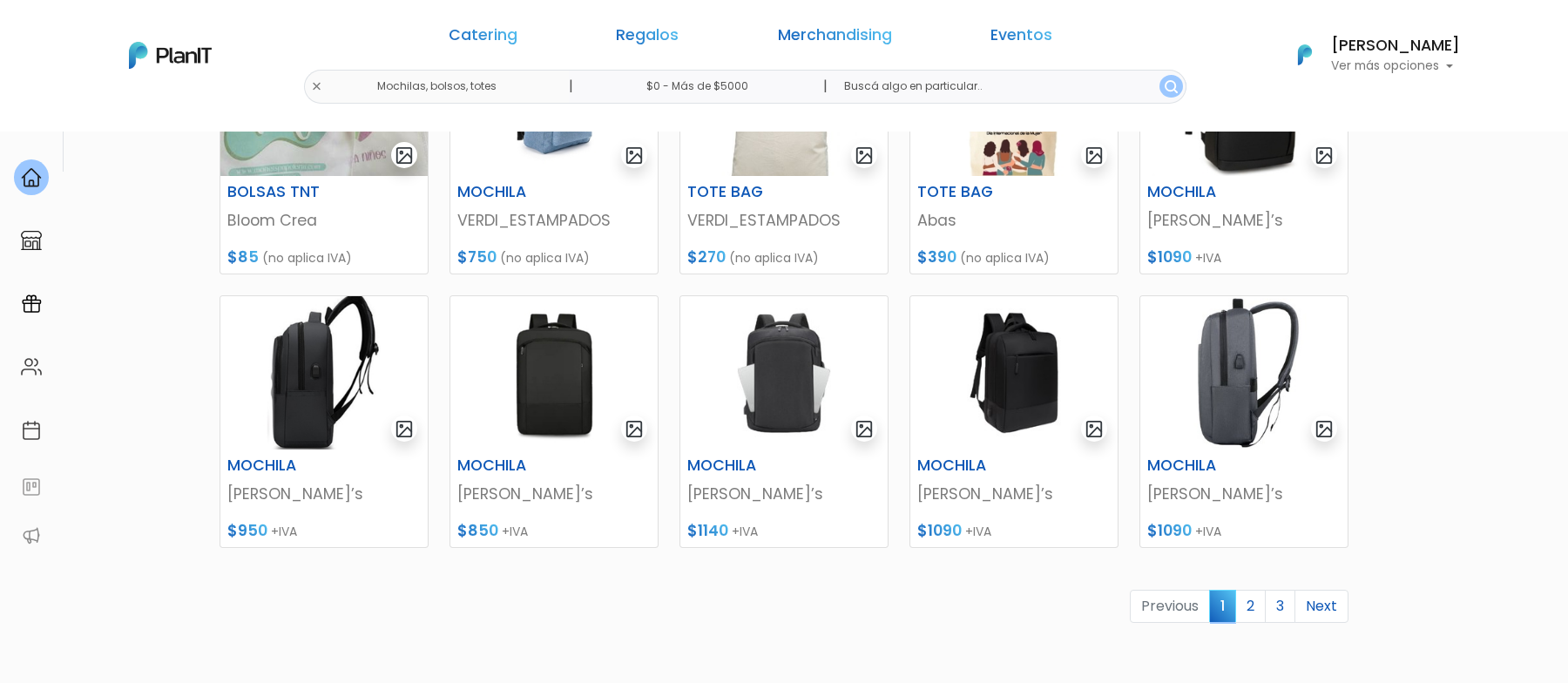
scroll to position [646, 0]
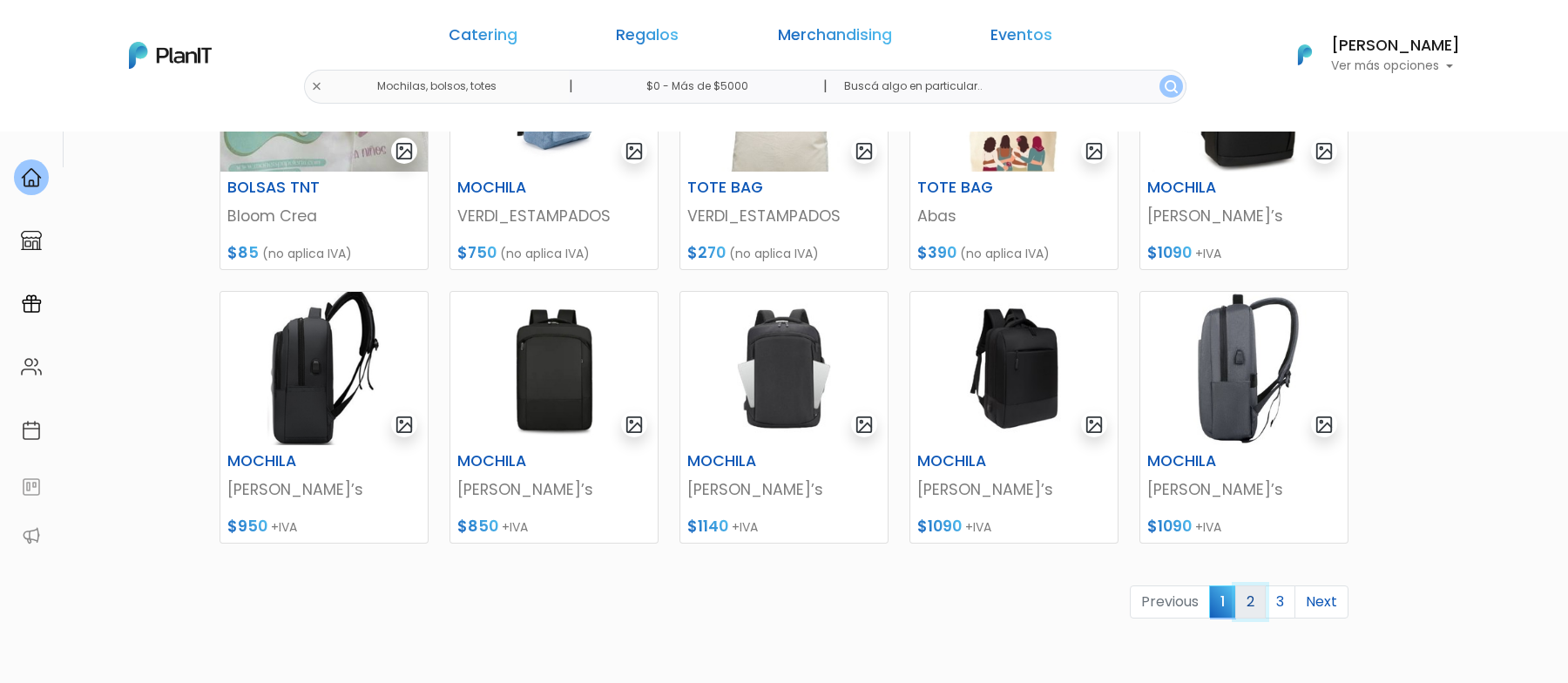
click at [1243, 603] on link "2" at bounding box center [1250, 601] width 30 height 33
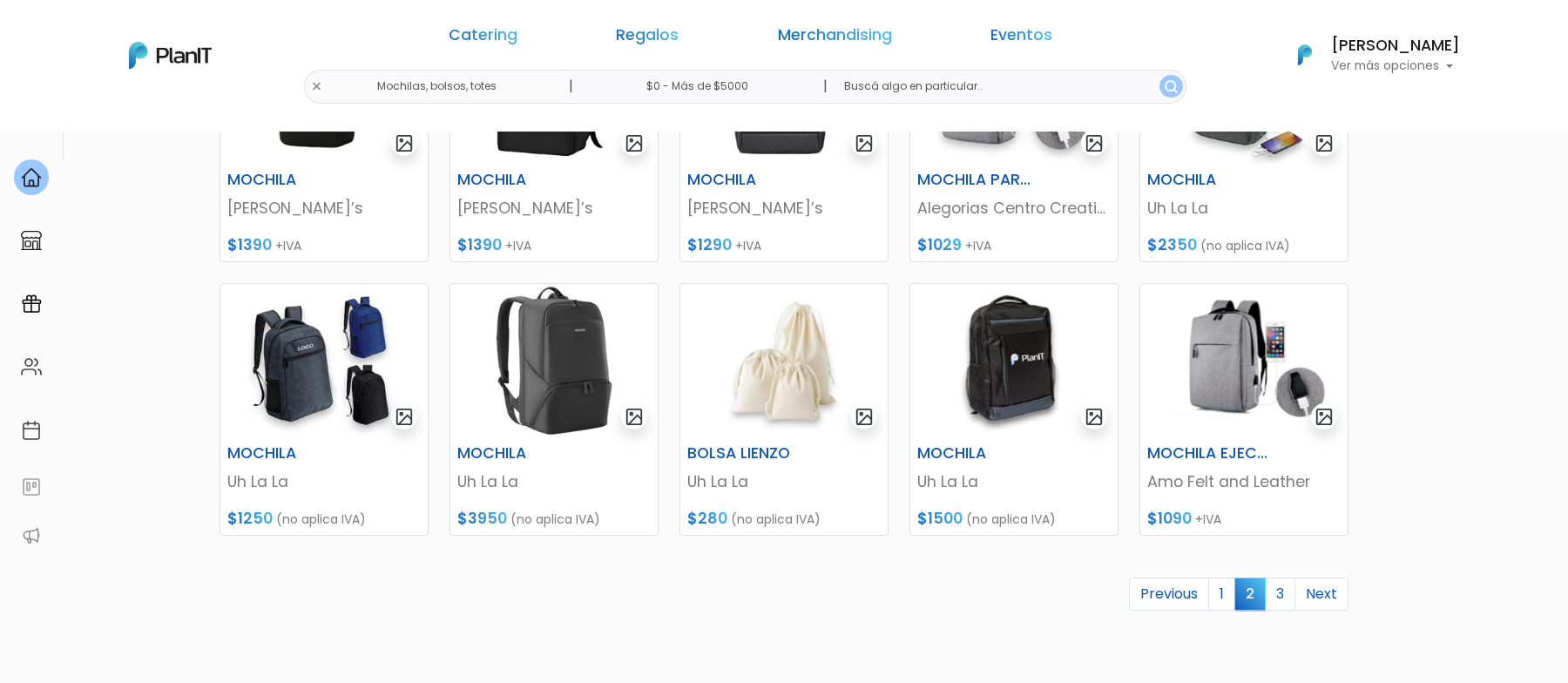
scroll to position [658, 0]
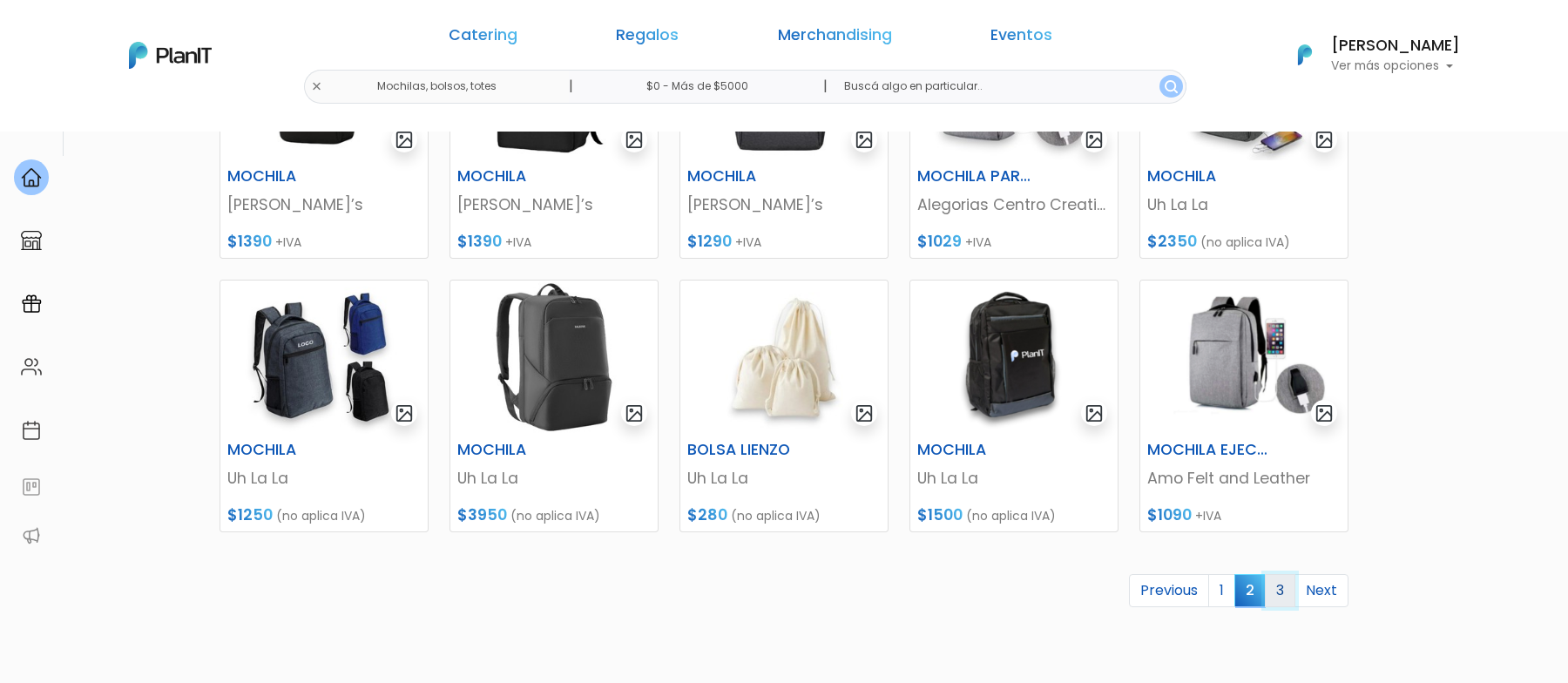
click at [1279, 594] on link "3" at bounding box center [1280, 589] width 30 height 33
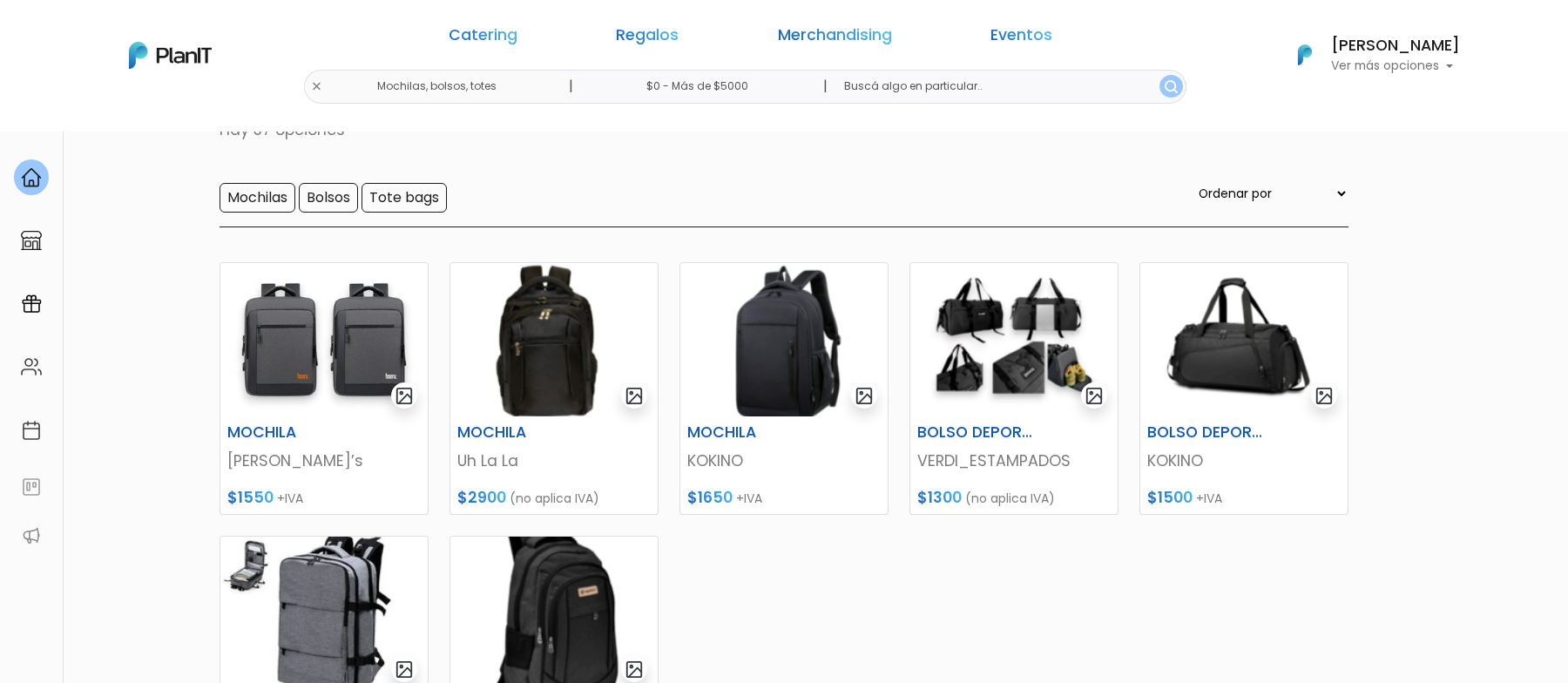
scroll to position [144, 0]
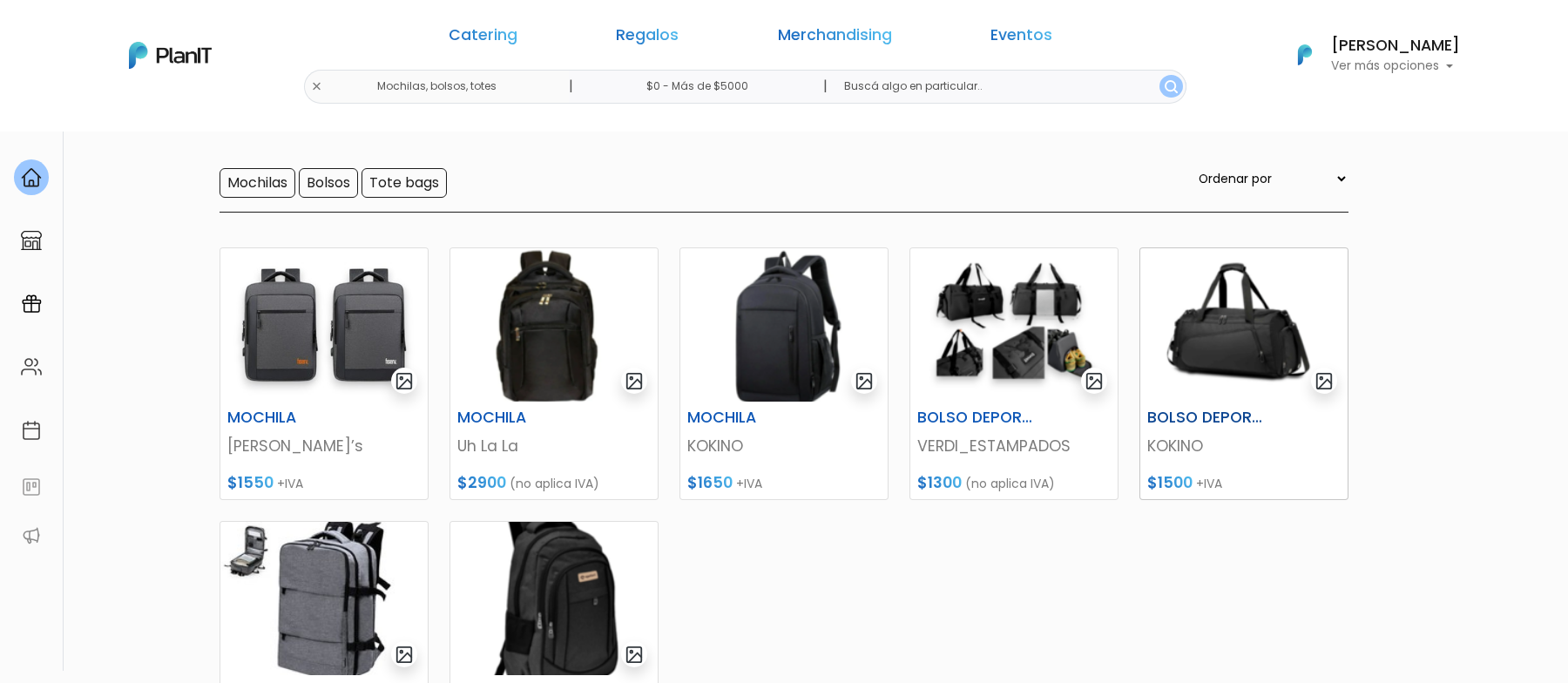
click at [1240, 339] on img at bounding box center [1243, 325] width 207 height 153
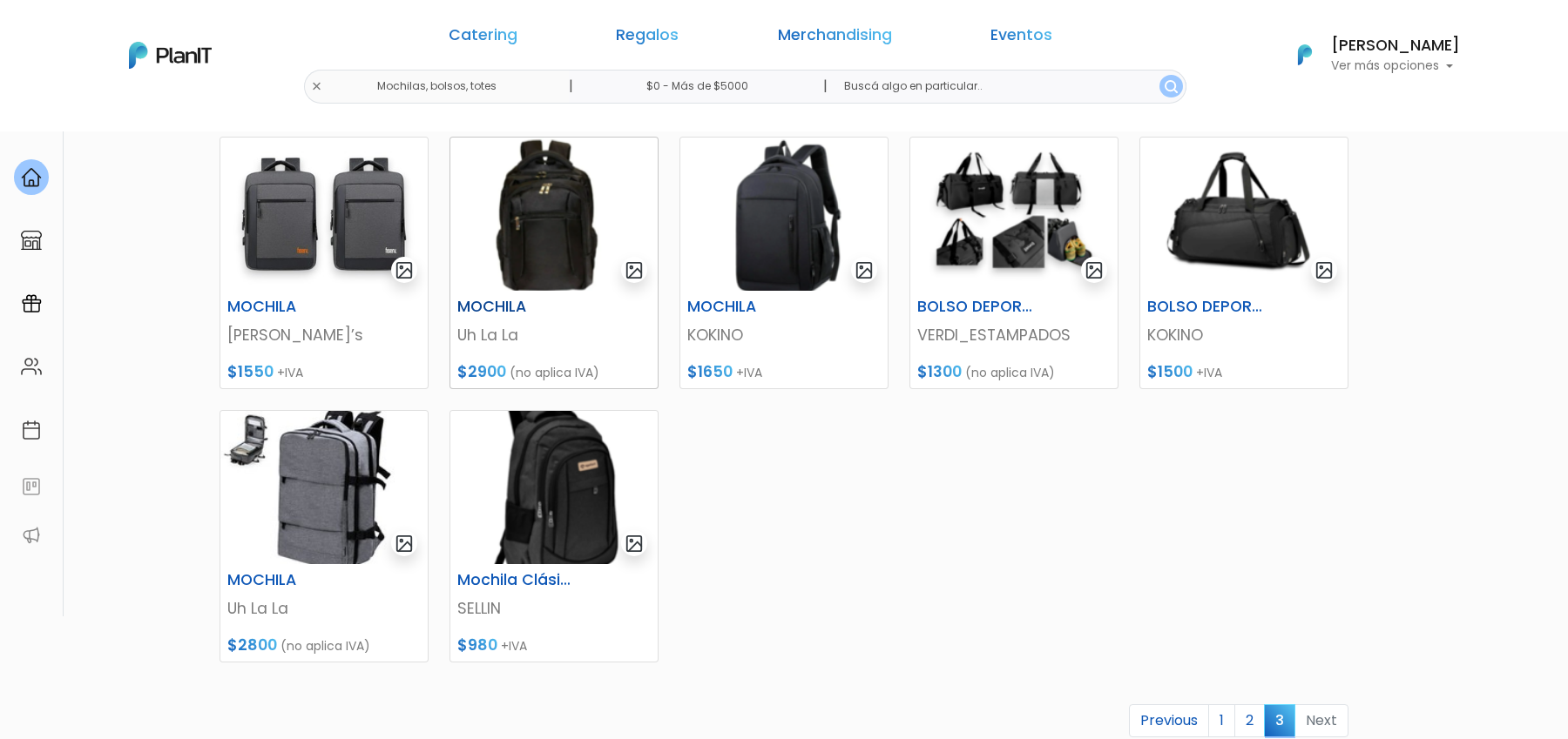
scroll to position [278, 0]
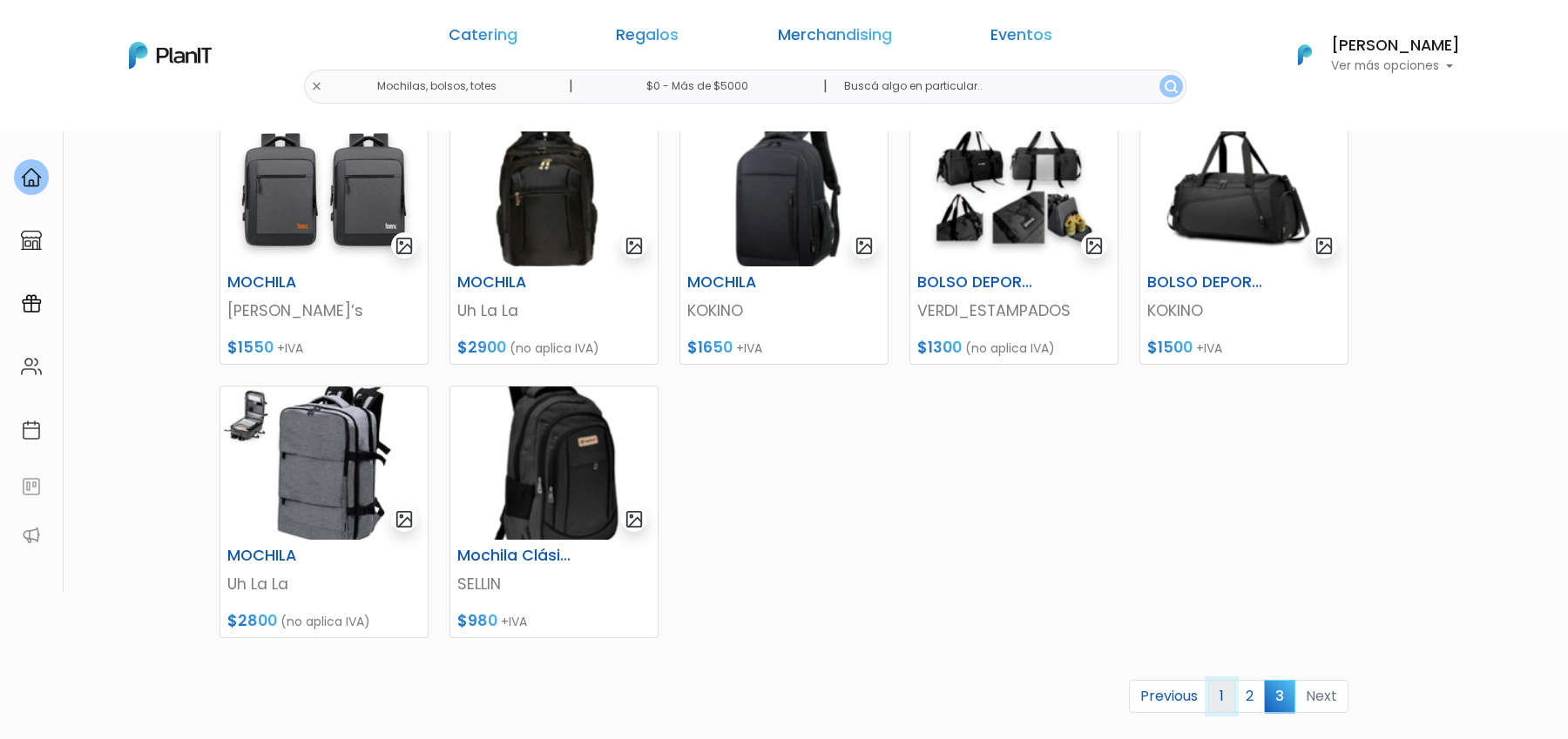
click at [1232, 682] on link "1" at bounding box center [1221, 696] width 27 height 33
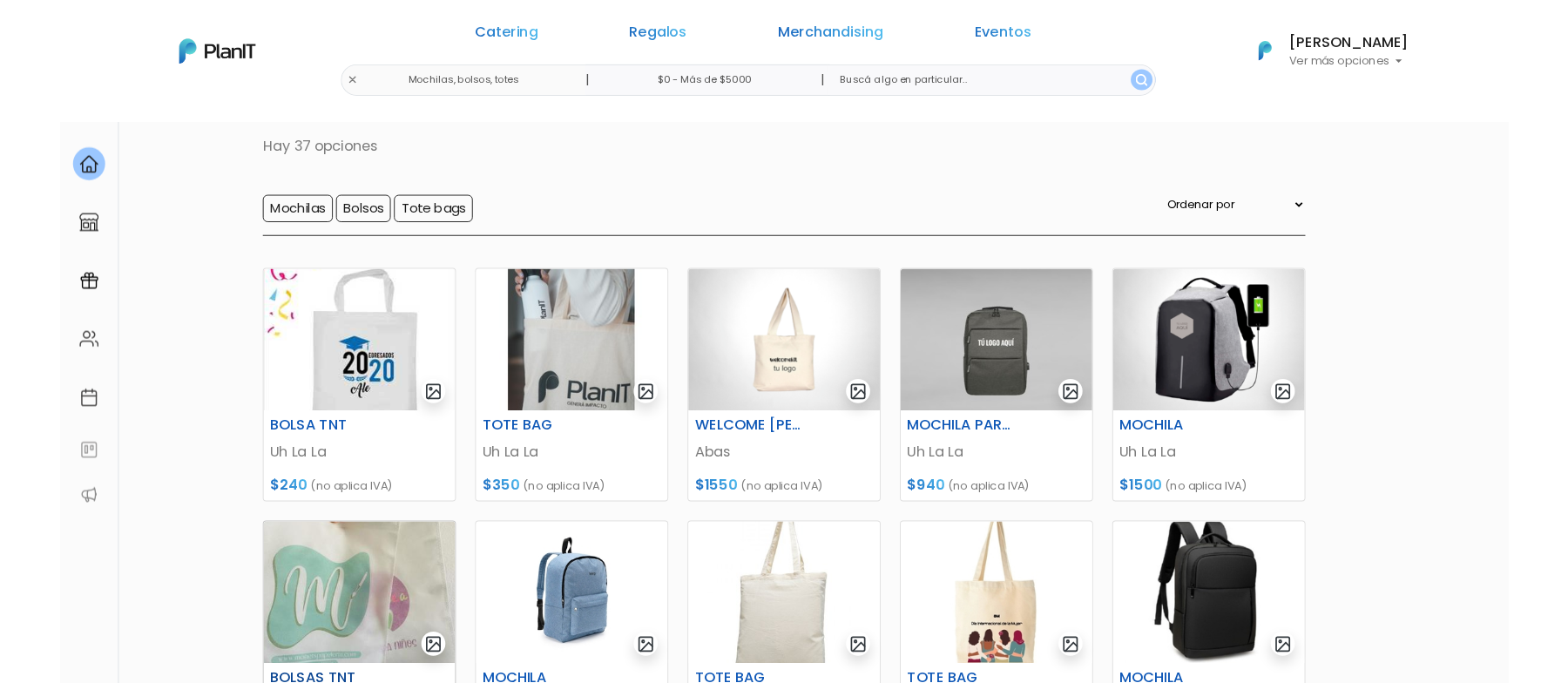
scroll to position [36, 0]
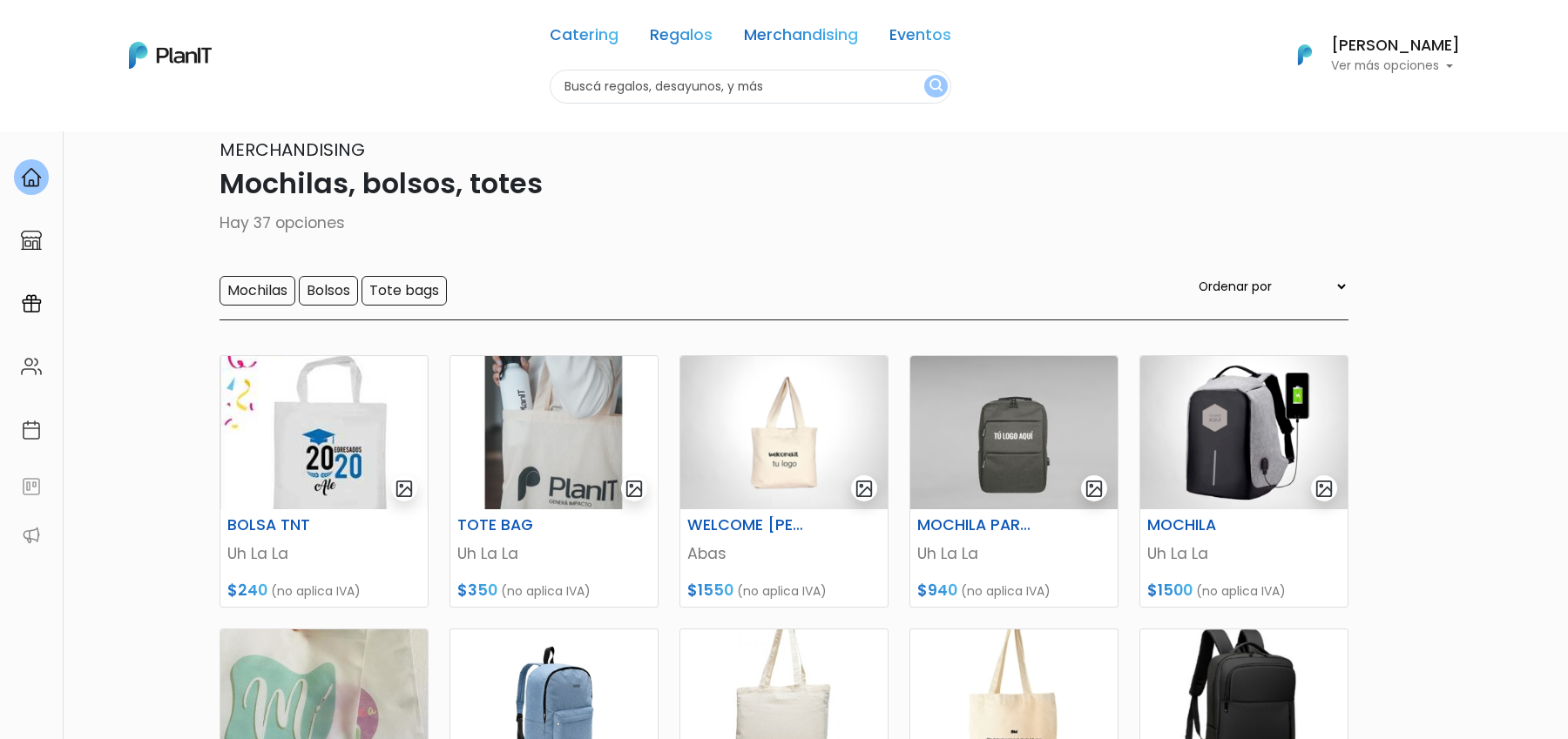
click at [487, 86] on div "Catering Regalos Merchandising Eventos Mochilas, bolsos, totes | $0 - Más de $5…" at bounding box center [784, 55] width 1393 height 96
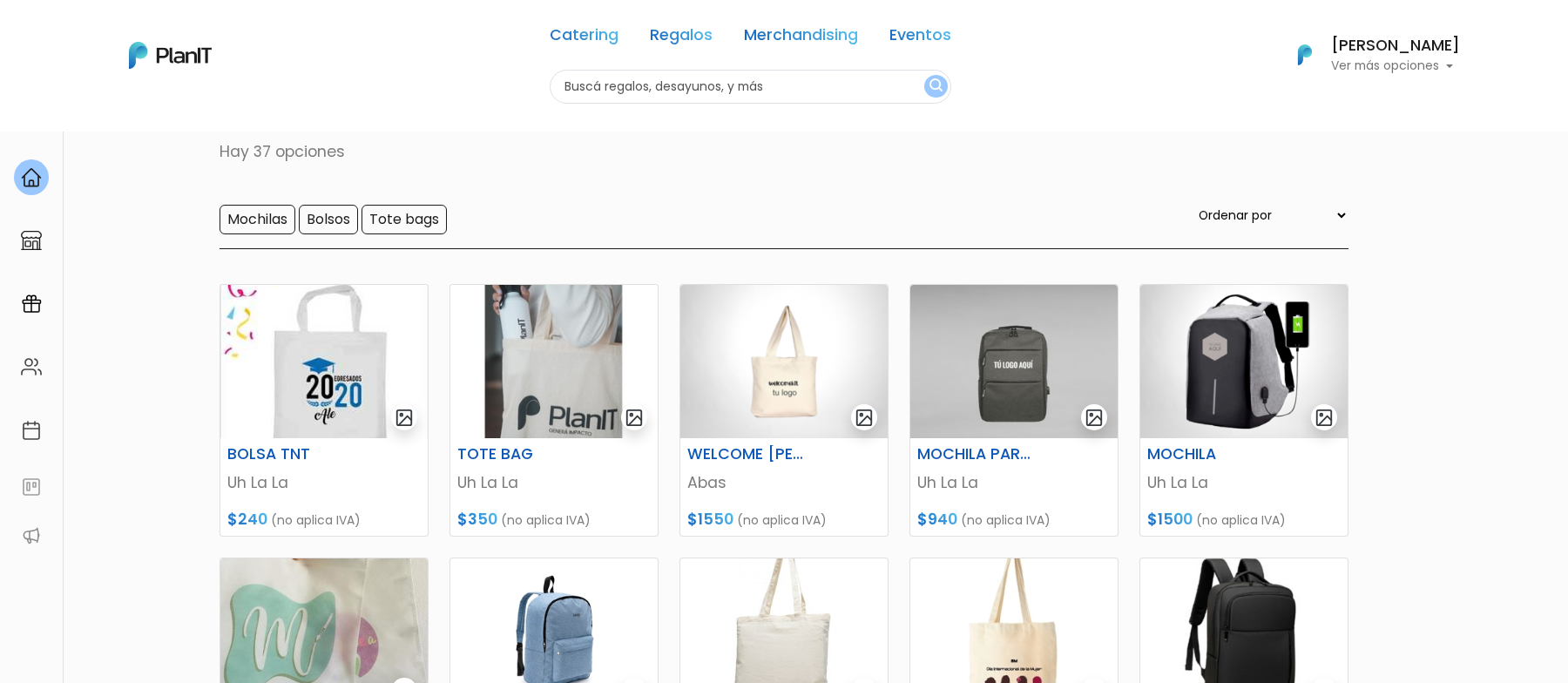
scroll to position [0, 0]
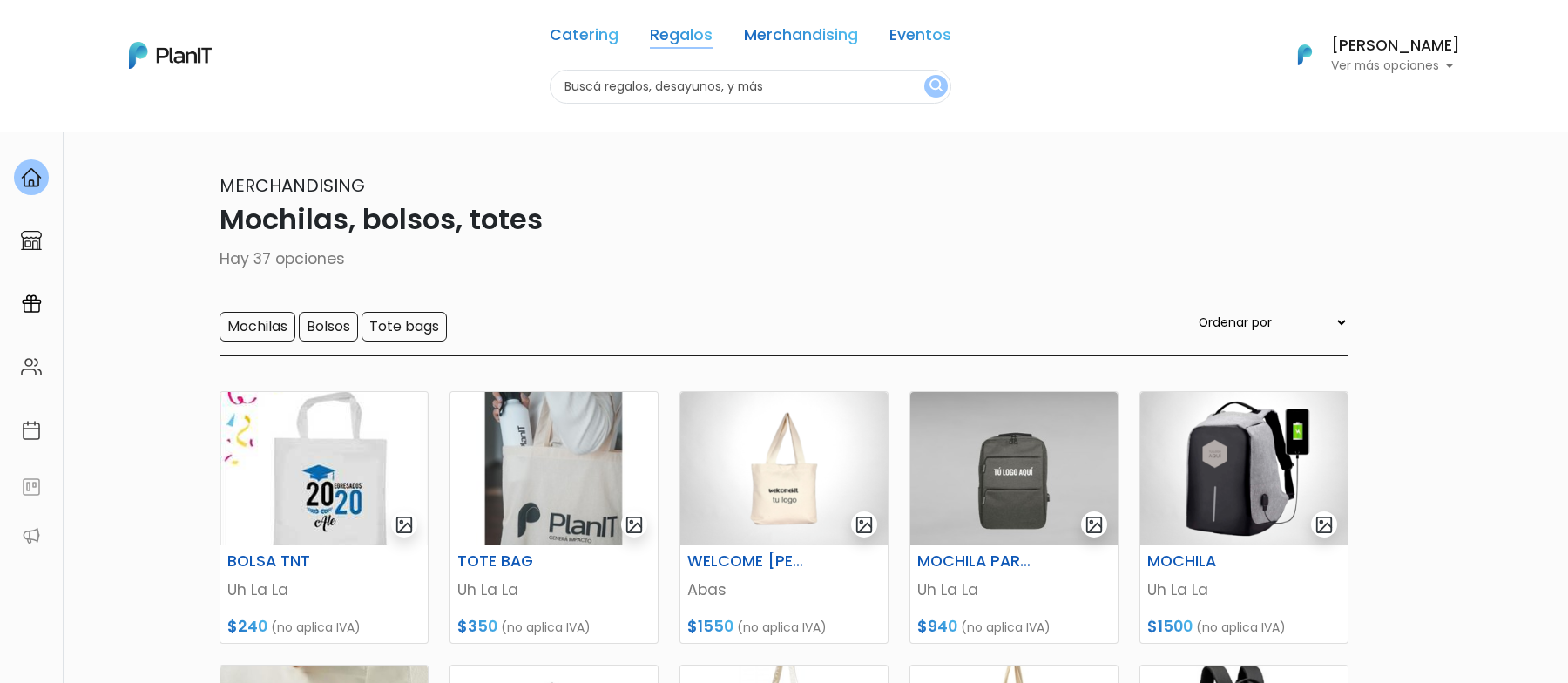
click at [649, 37] on link "Regalos" at bounding box center [681, 37] width 62 height 21
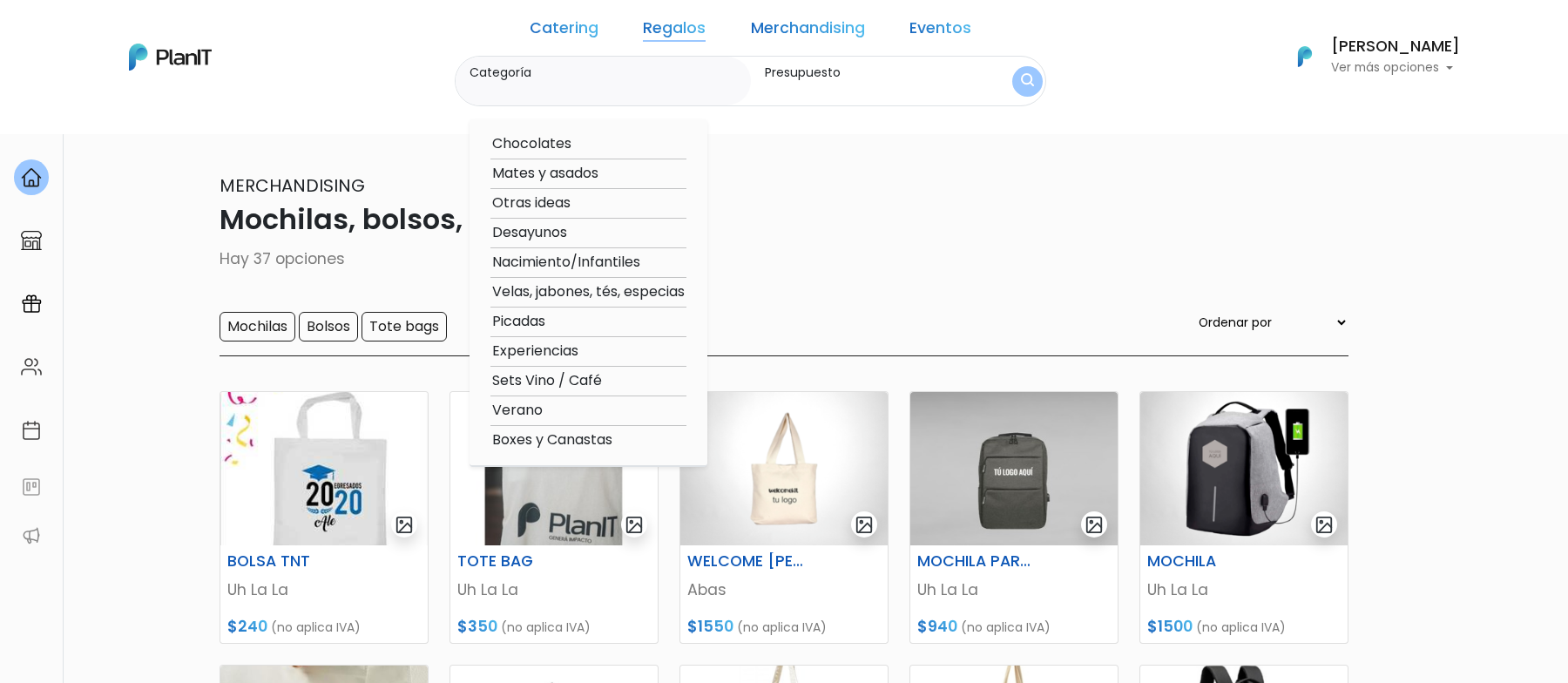
click at [606, 443] on option "Boxes y Canastas" at bounding box center [589, 440] width 196 height 21
type input "Boxes y Canastas"
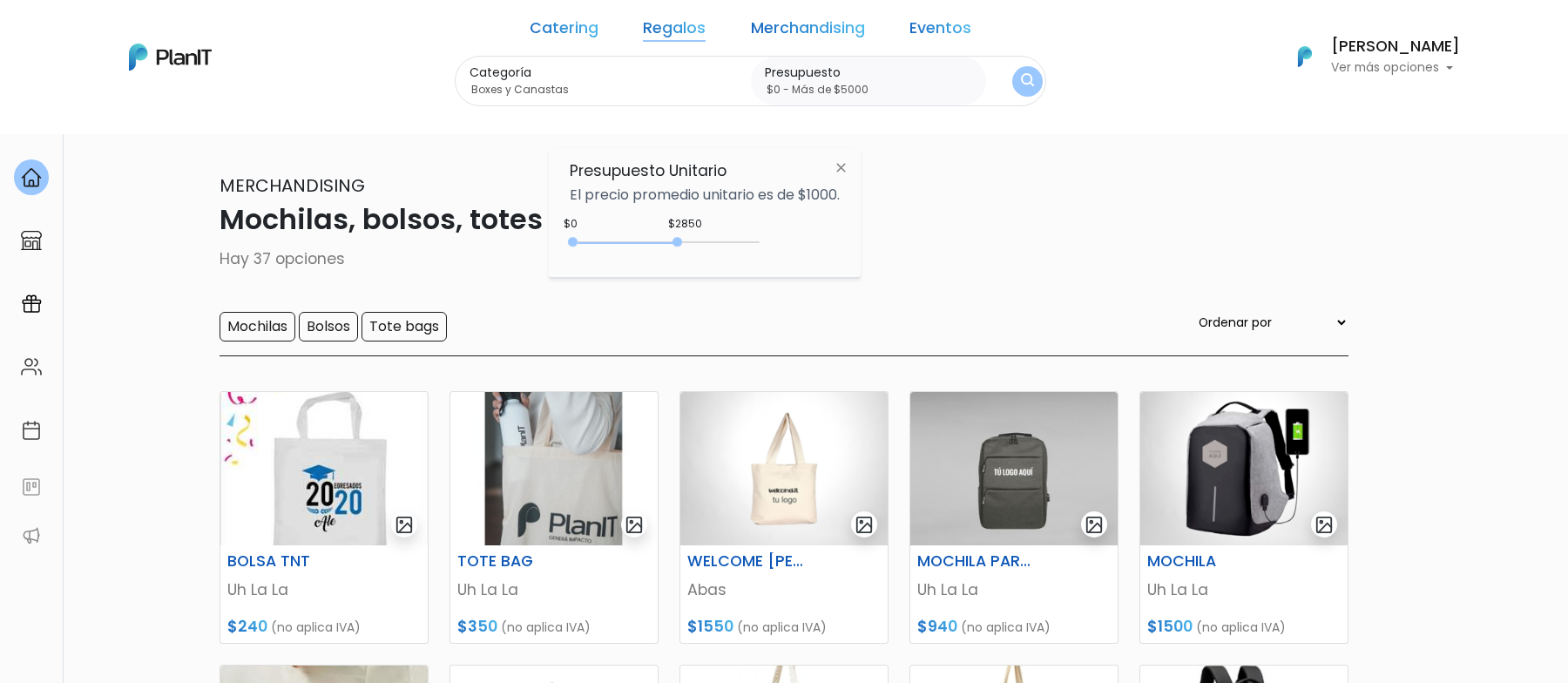
type input "$0 - Más de $5000"
drag, startPoint x: 607, startPoint y: 243, endPoint x: 783, endPoint y: 240, distance: 176.0
click at [783, 240] on div "$2850 $0 0 : 2850 0 2850 0,5000" at bounding box center [705, 245] width 270 height 35
click at [1012, 94] on button "submit" at bounding box center [1027, 81] width 30 height 30
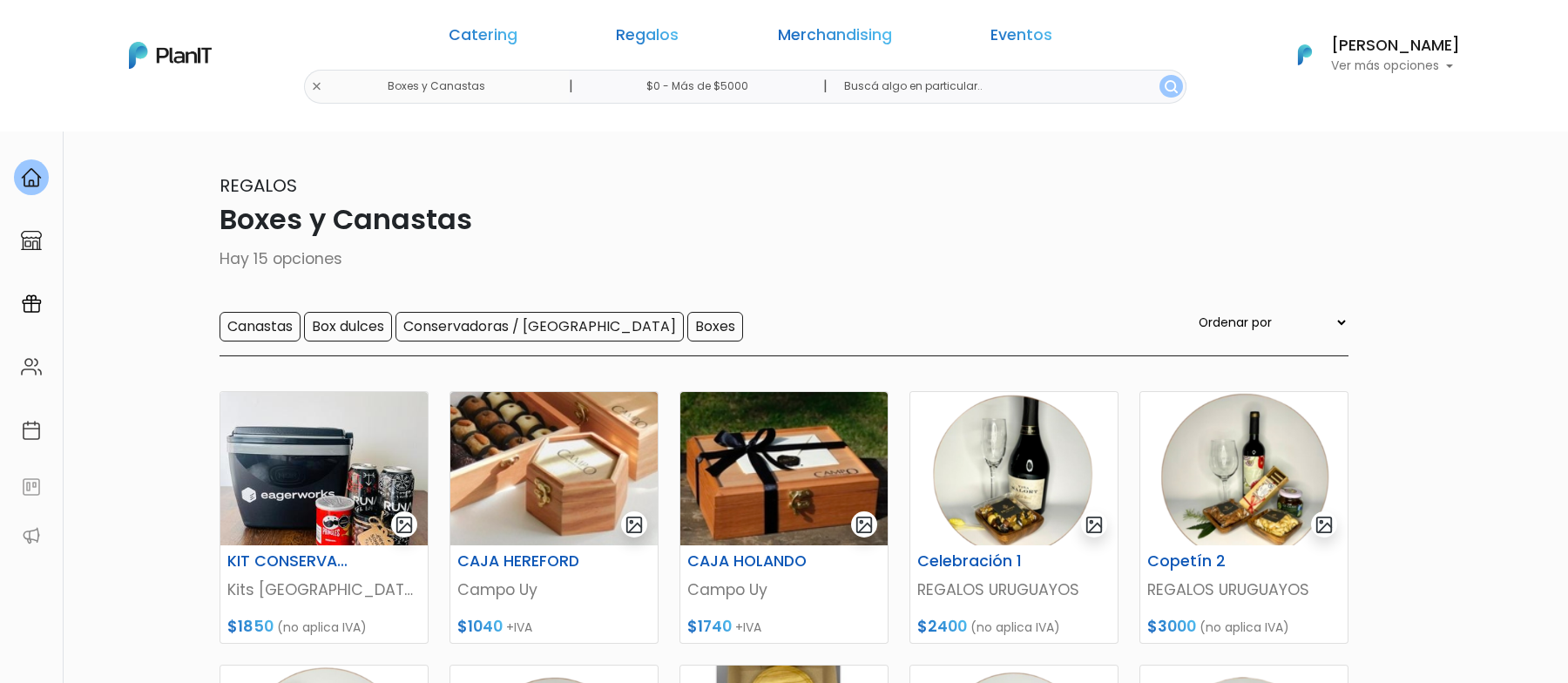
drag, startPoint x: 535, startPoint y: 332, endPoint x: 607, endPoint y: 267, distance: 97.0
click at [607, 267] on div "Regalos Boxes y Canastas Hay 15 opciones Canastas Box dulces Conservadoras / Bo…" at bounding box center [783, 264] width 1128 height 184
click at [679, 37] on link "Regalos" at bounding box center [647, 37] width 62 height 21
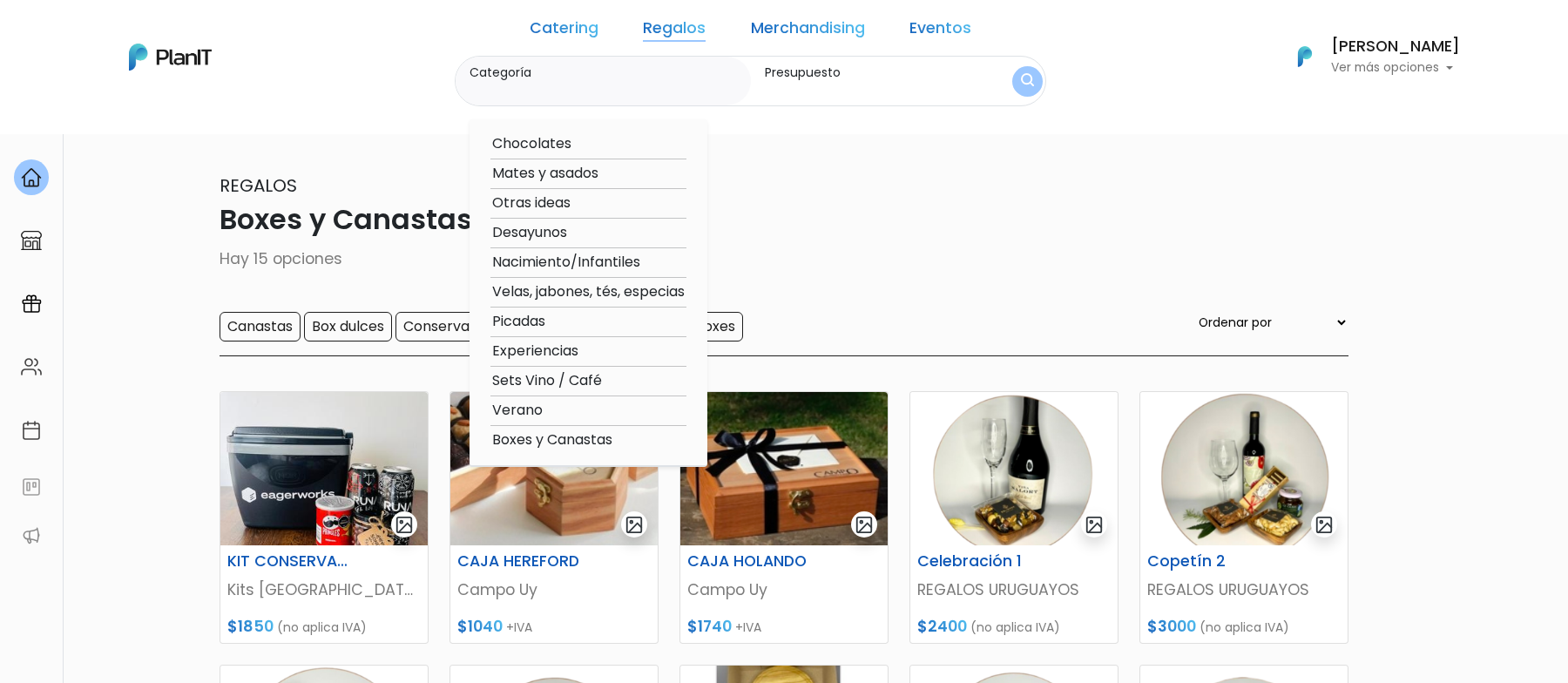
click at [564, 397] on div "Chocolates Mates y asados Otras ideas Desayunos Nacimiento/Infantiles Velas, ja…" at bounding box center [588, 293] width 238 height 348
click at [556, 410] on option "Verano" at bounding box center [589, 410] width 196 height 21
type input "Verano"
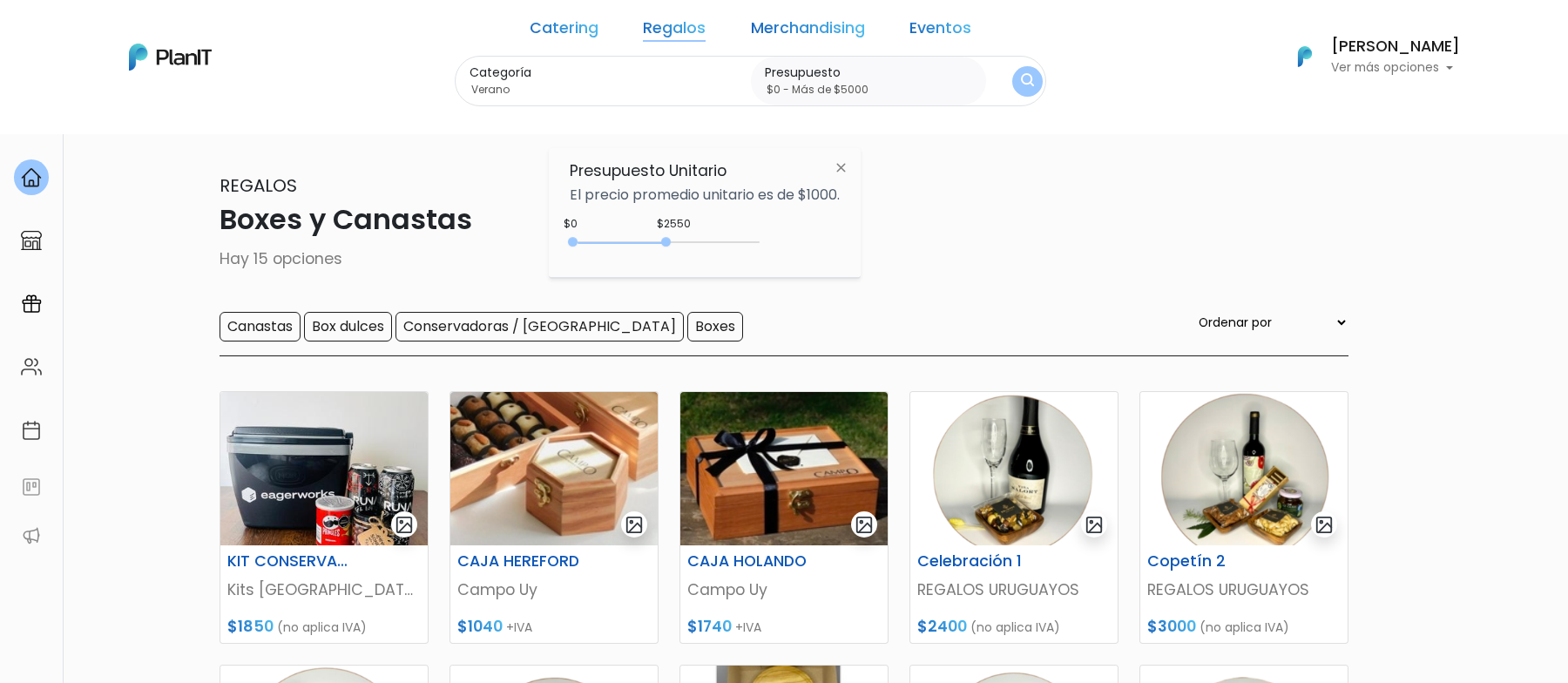
drag, startPoint x: 610, startPoint y: 239, endPoint x: 923, endPoint y: 231, distance: 313.1
click at [923, 231] on body "Catering Regalos Merchandising Eventos Boxes y Canastas | $0 - Más de $5000 | C…" at bounding box center [784, 342] width 1568 height 683
type input "$0 - Más de $5000"
click at [1012, 91] on button "submit" at bounding box center [1027, 81] width 30 height 30
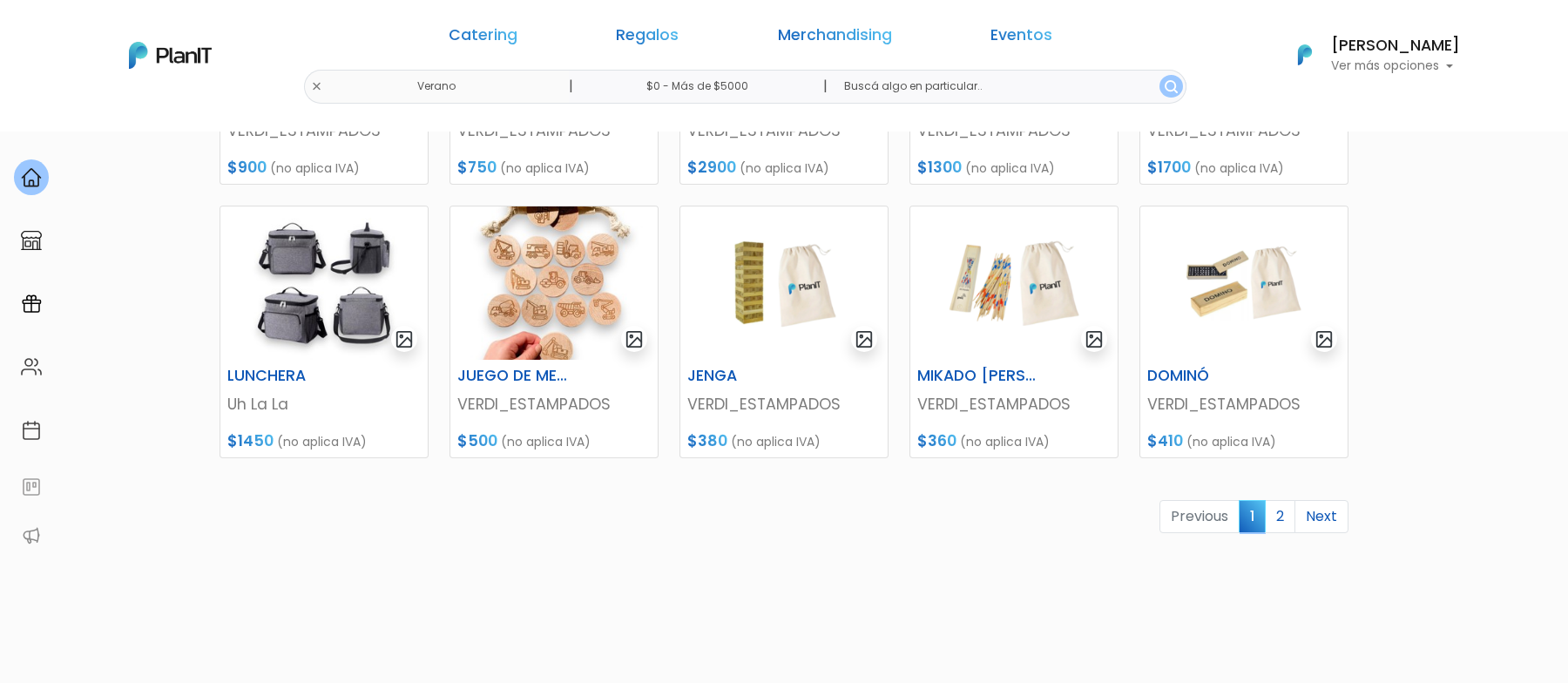
scroll to position [734, 0]
click at [335, 291] on img at bounding box center [324, 281] width 207 height 153
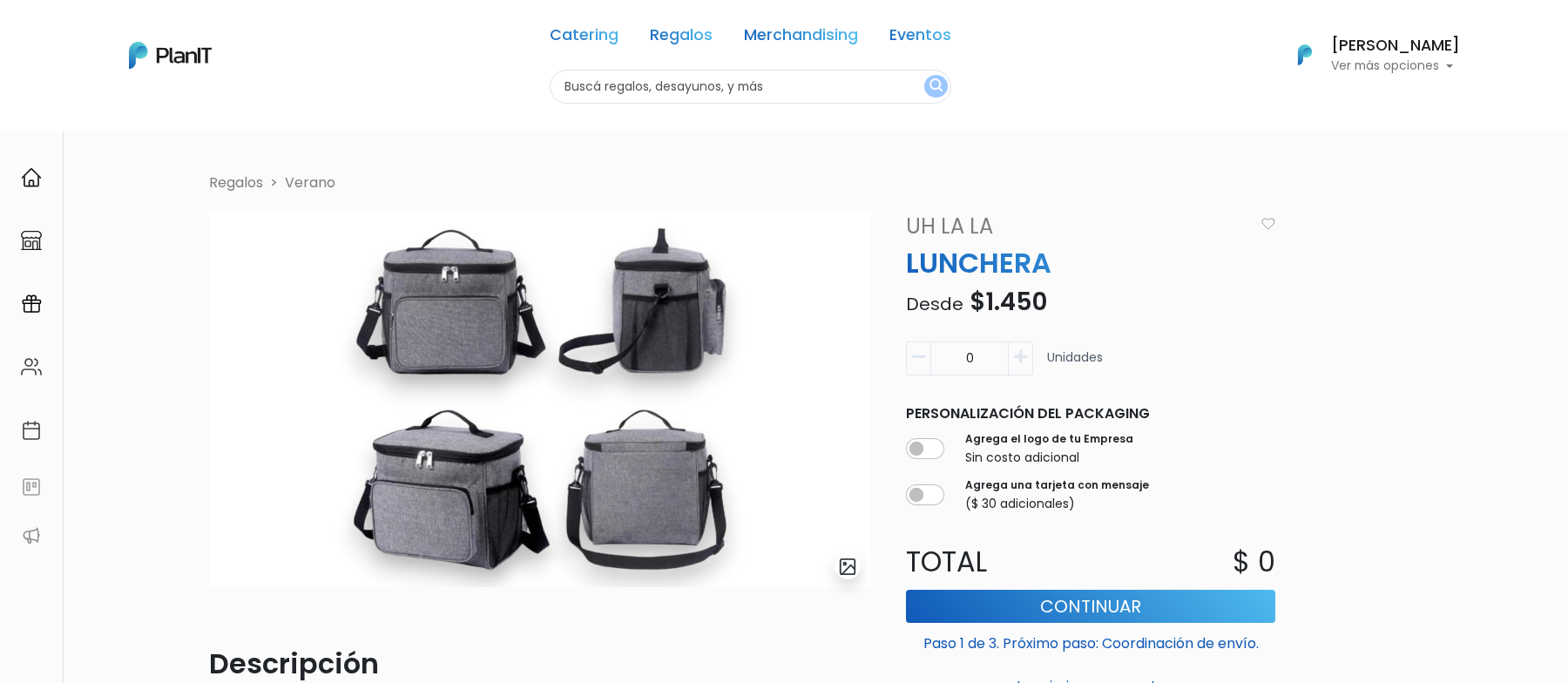
click at [859, 564] on button "submit" at bounding box center [846, 565] width 26 height 26
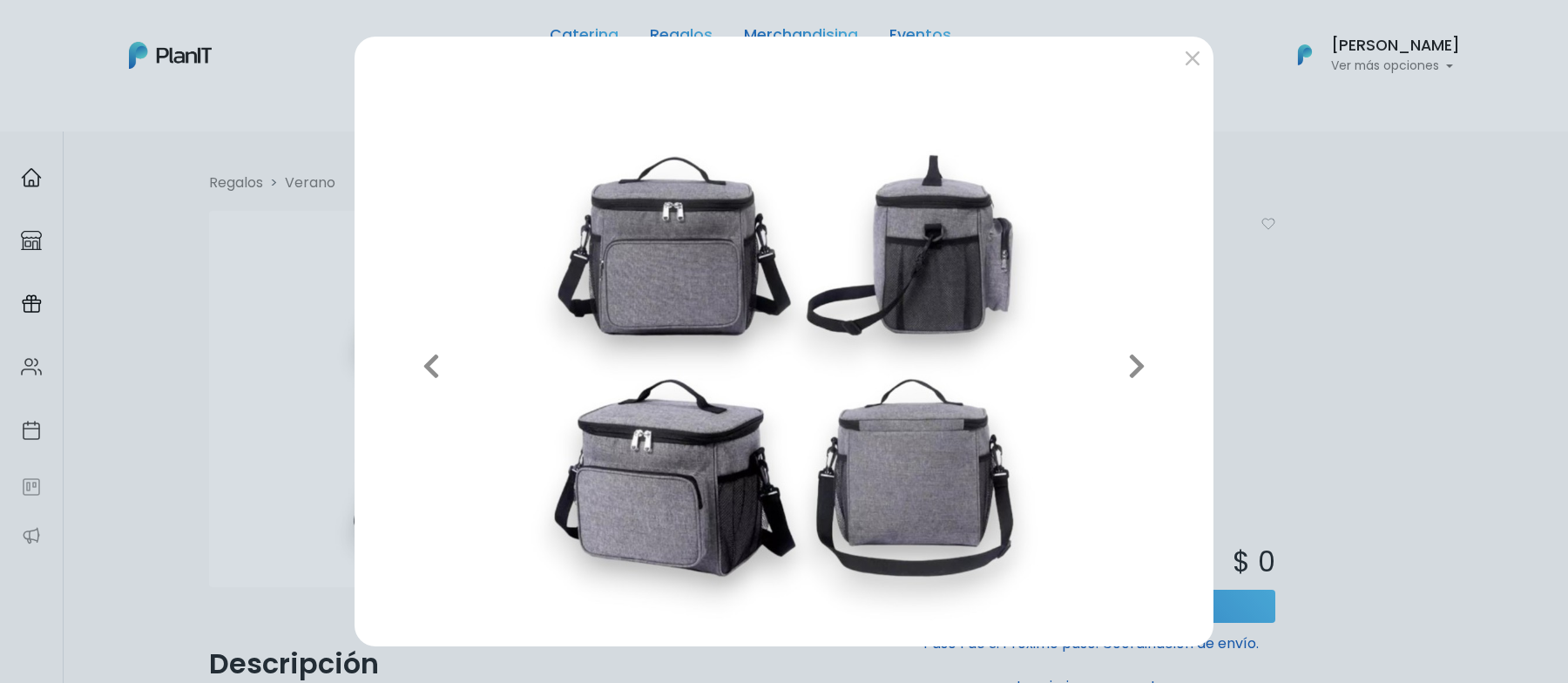
click at [1363, 435] on div "Previous Next" at bounding box center [784, 342] width 1568 height 683
click at [1194, 63] on button "submit" at bounding box center [1192, 58] width 28 height 28
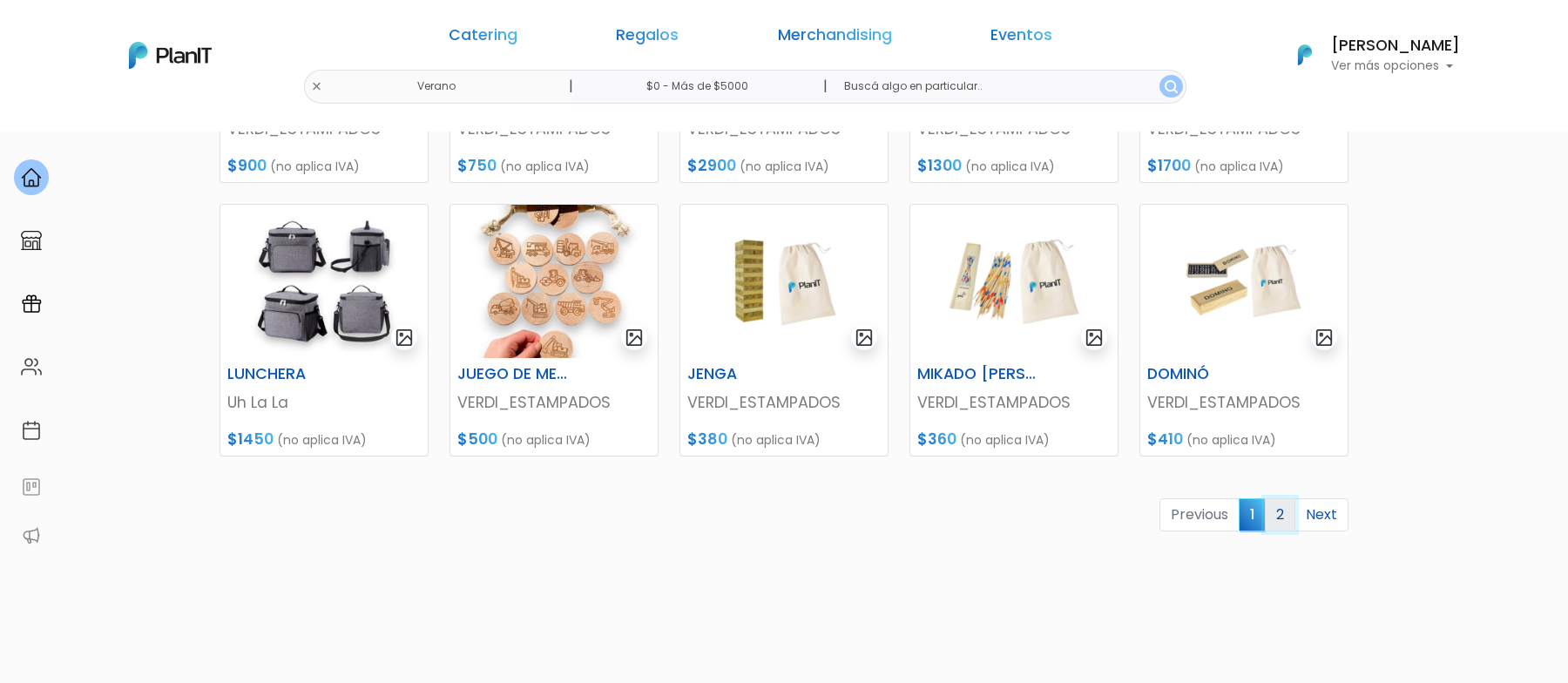
click at [1288, 521] on link "2" at bounding box center [1280, 514] width 30 height 33
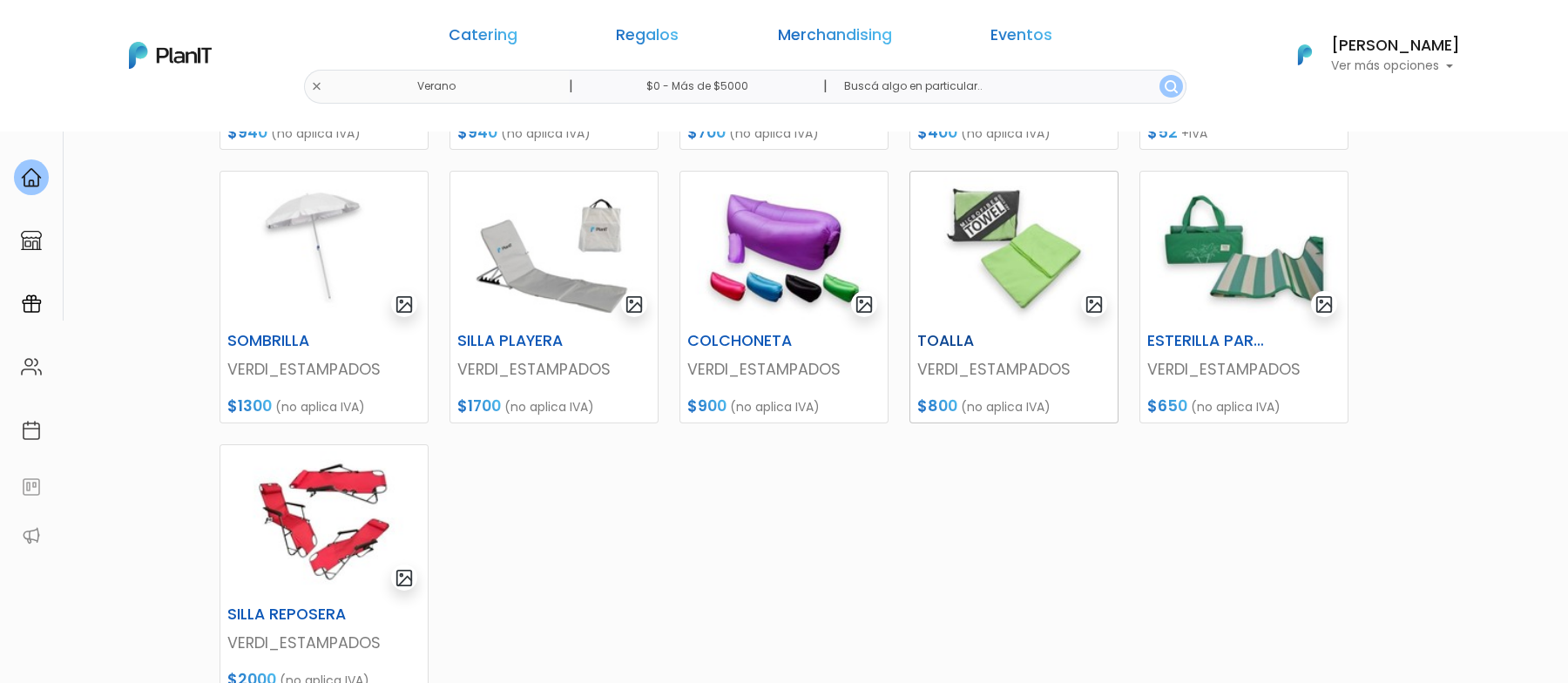
scroll to position [660, 0]
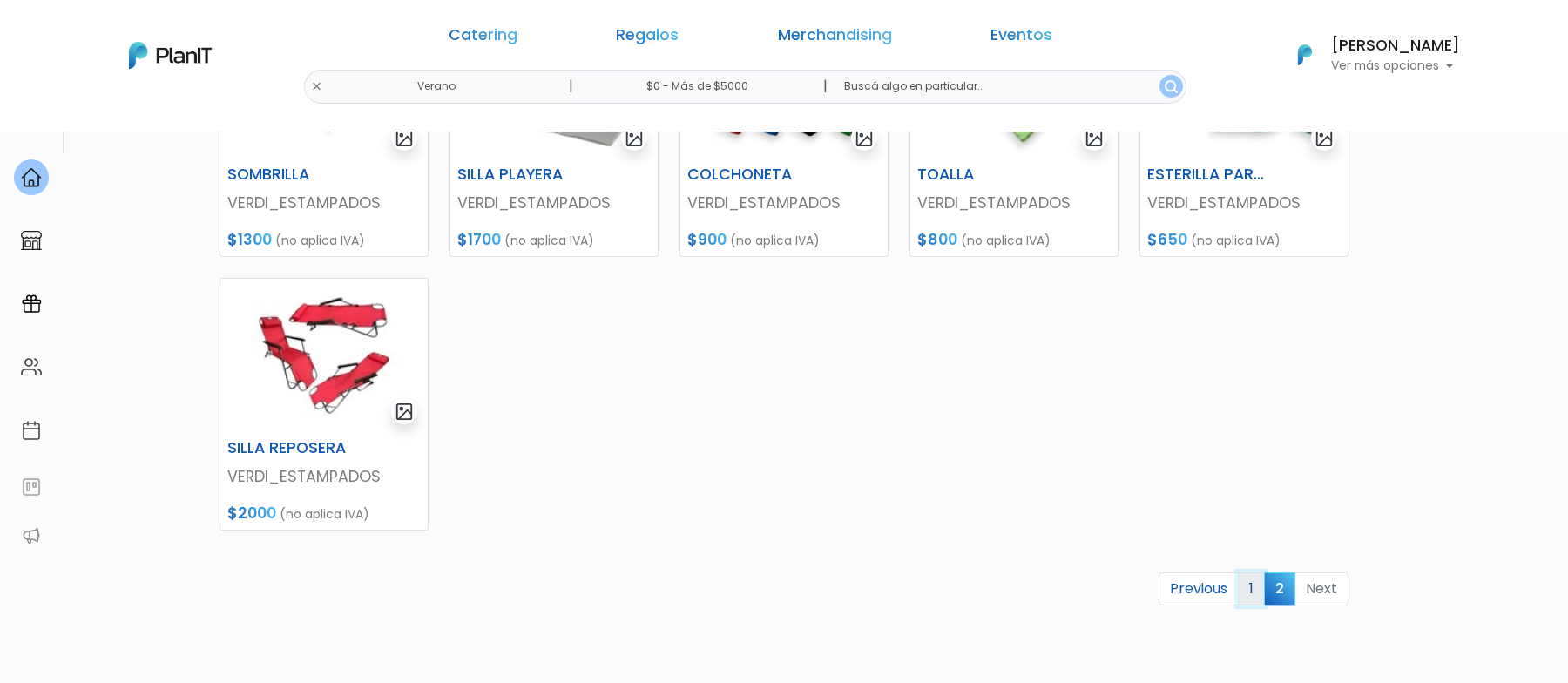
click at [1257, 597] on link "1" at bounding box center [1250, 588] width 27 height 33
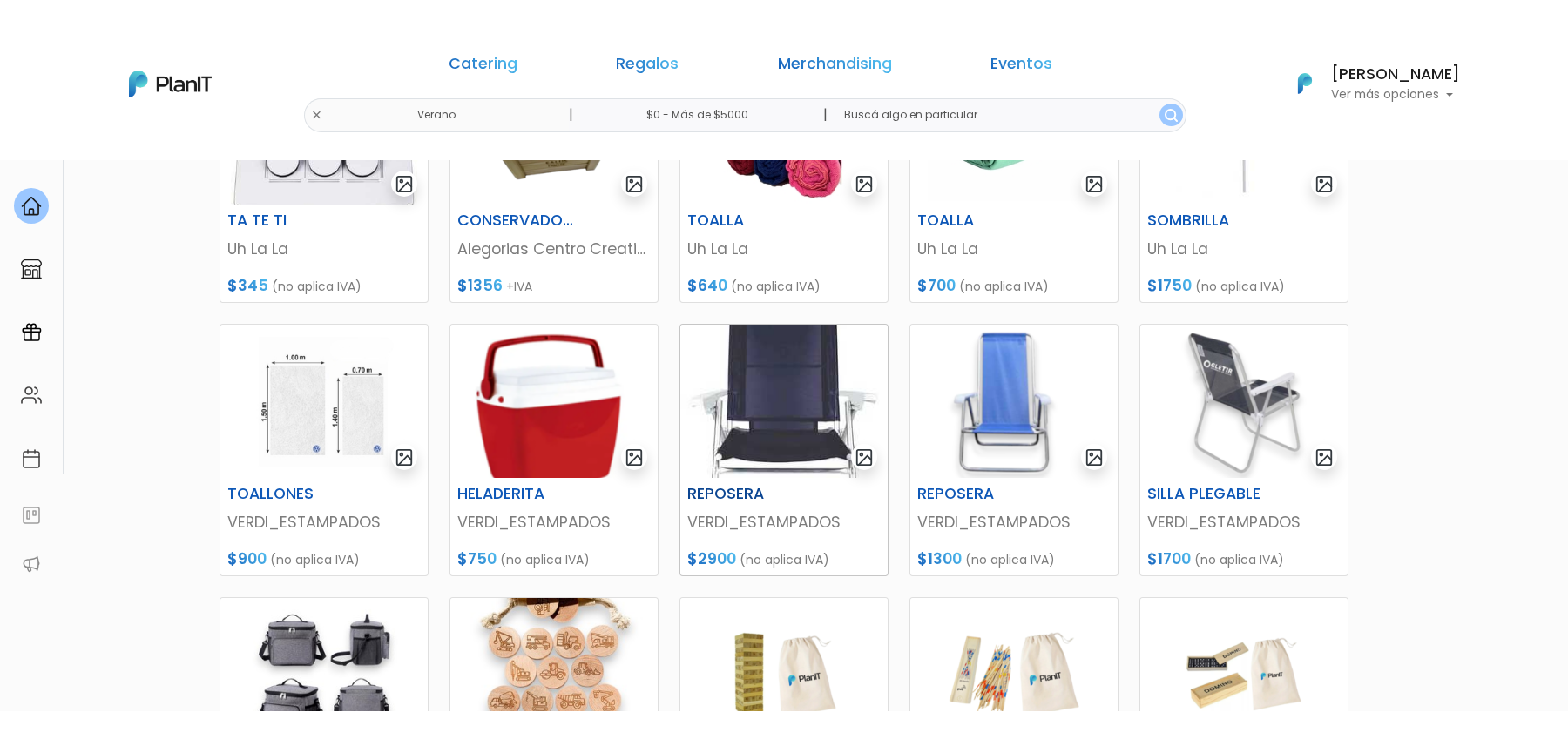
scroll to position [303, 0]
